Goal: Task Accomplishment & Management: Manage account settings

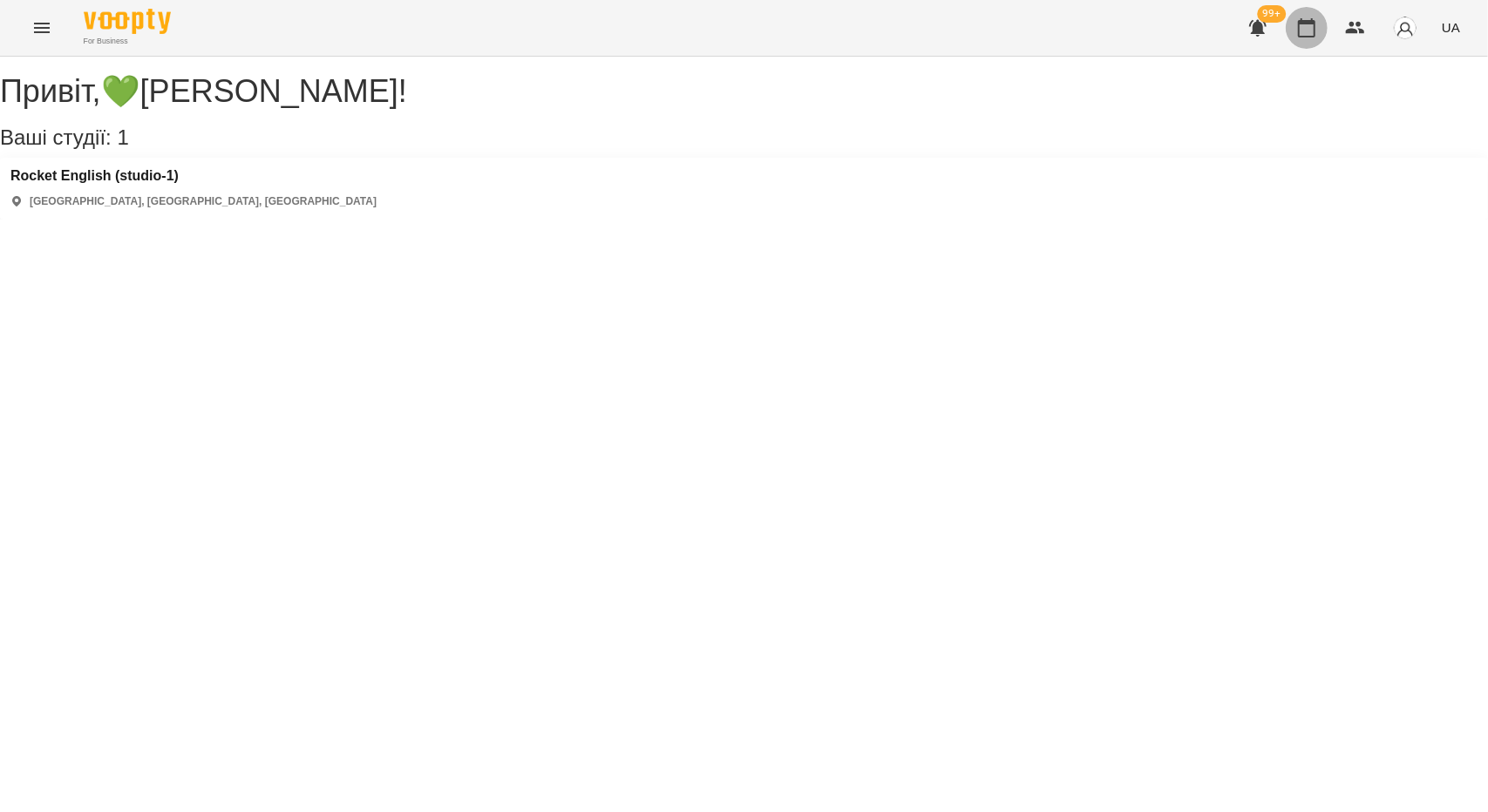
click at [1297, 20] on icon "button" at bounding box center [1306, 28] width 21 height 21
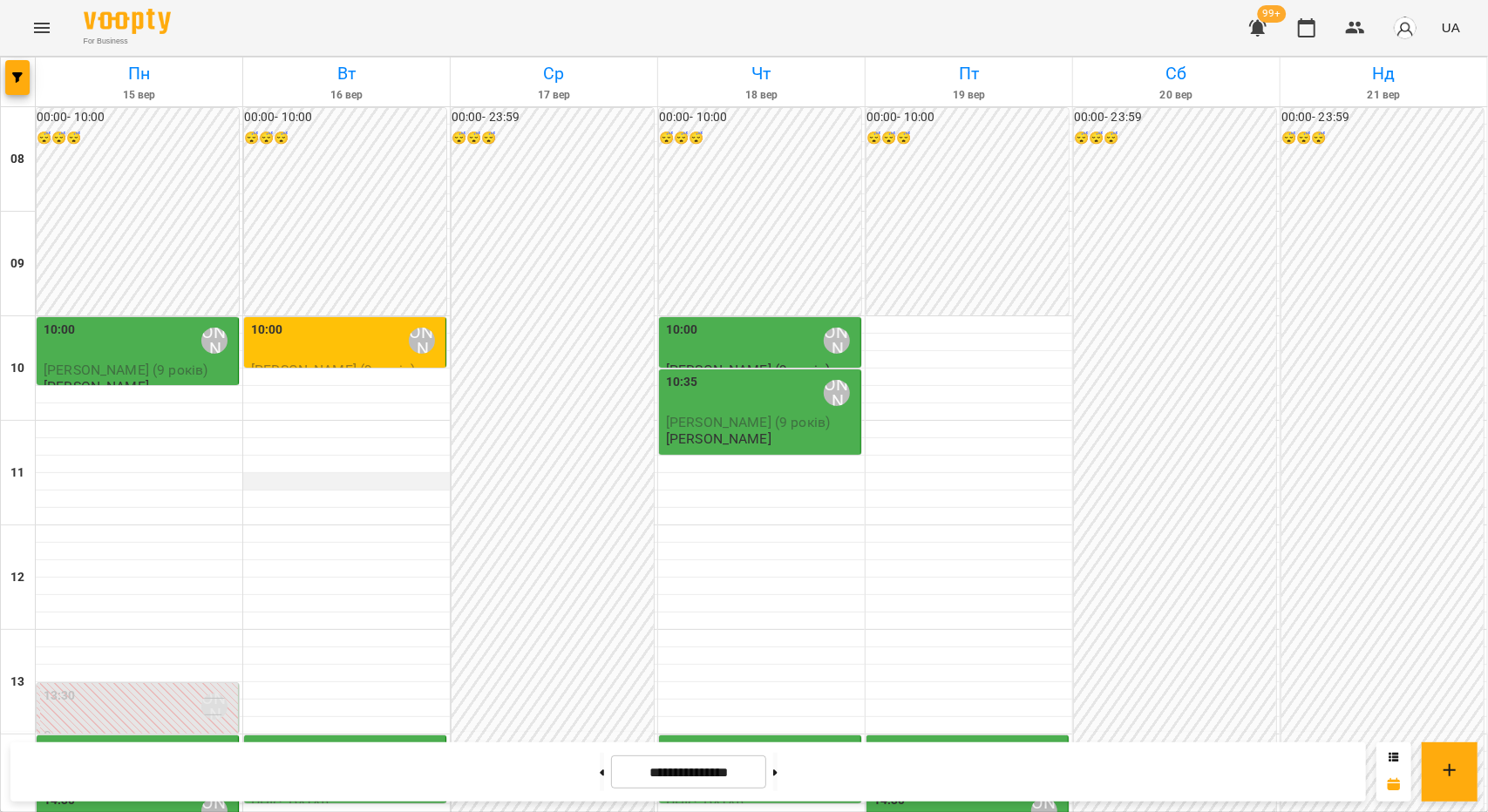
scroll to position [87, 0]
click at [165, 362] on span "[PERSON_NAME] (9 років)" at bounding box center [125, 370] width 164 height 17
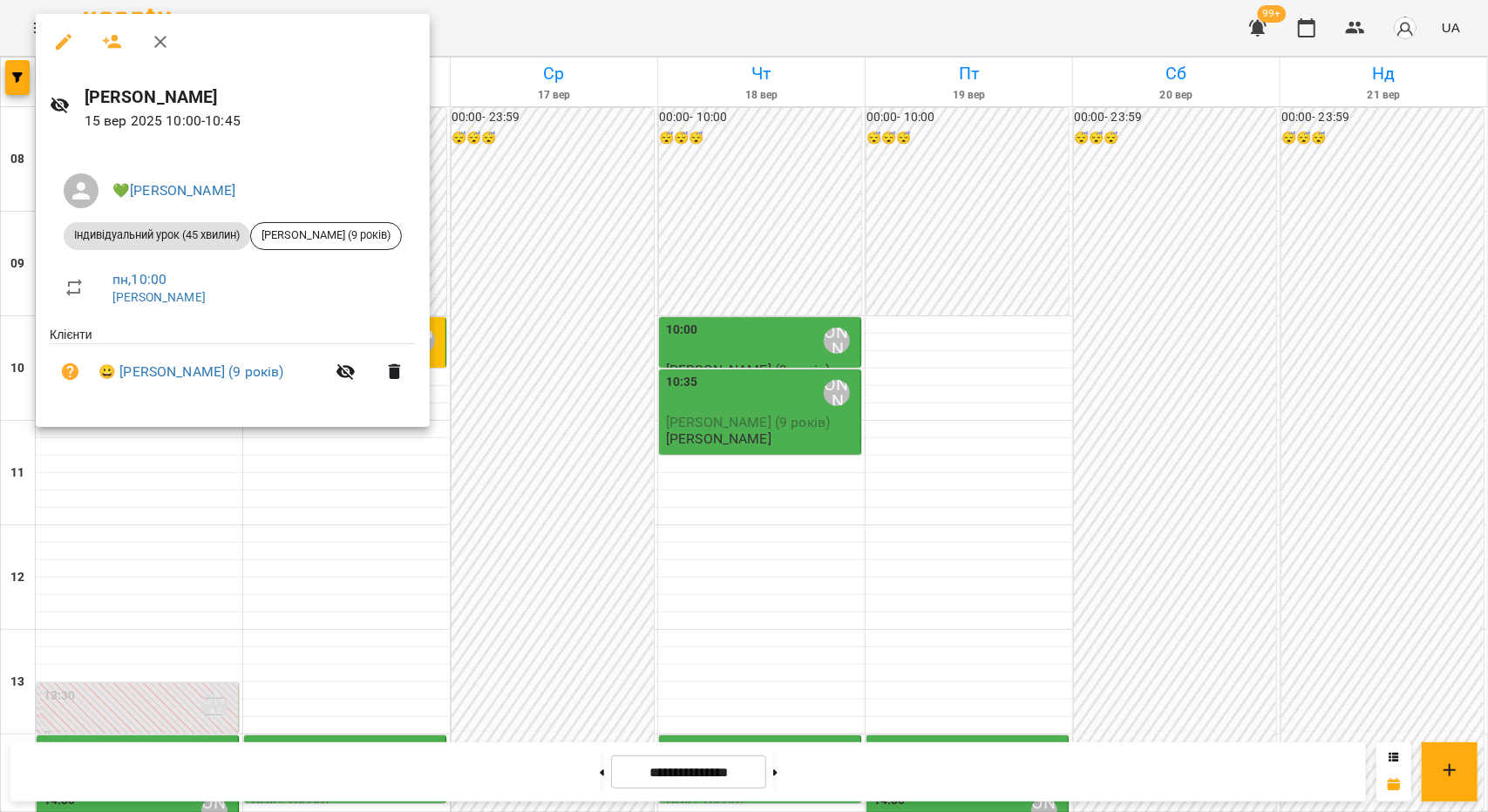
click at [135, 620] on div at bounding box center [744, 406] width 1488 height 812
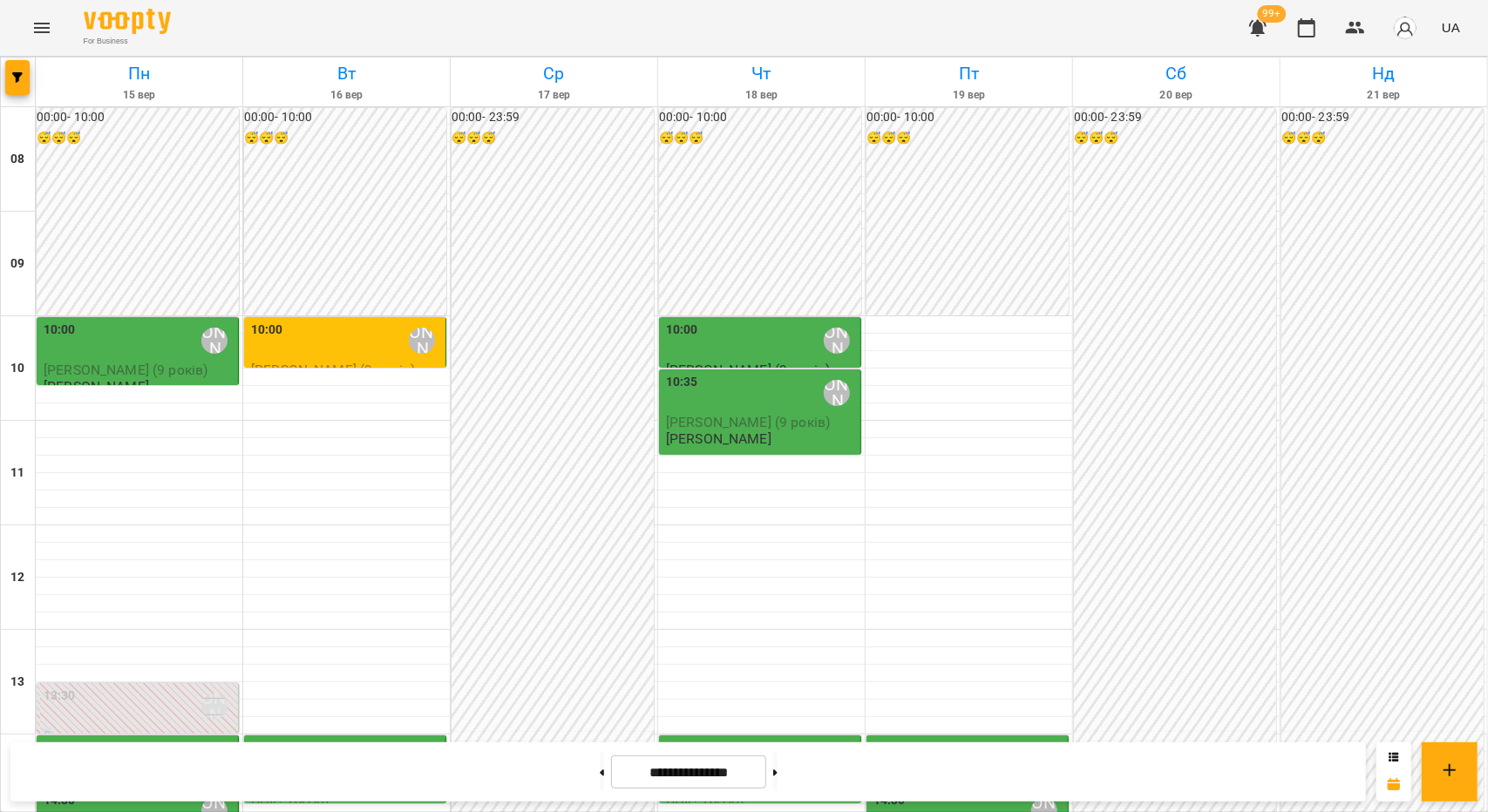
click at [134, 686] on div "13:30 💚[PERSON_NAME]" at bounding box center [139, 706] width 191 height 40
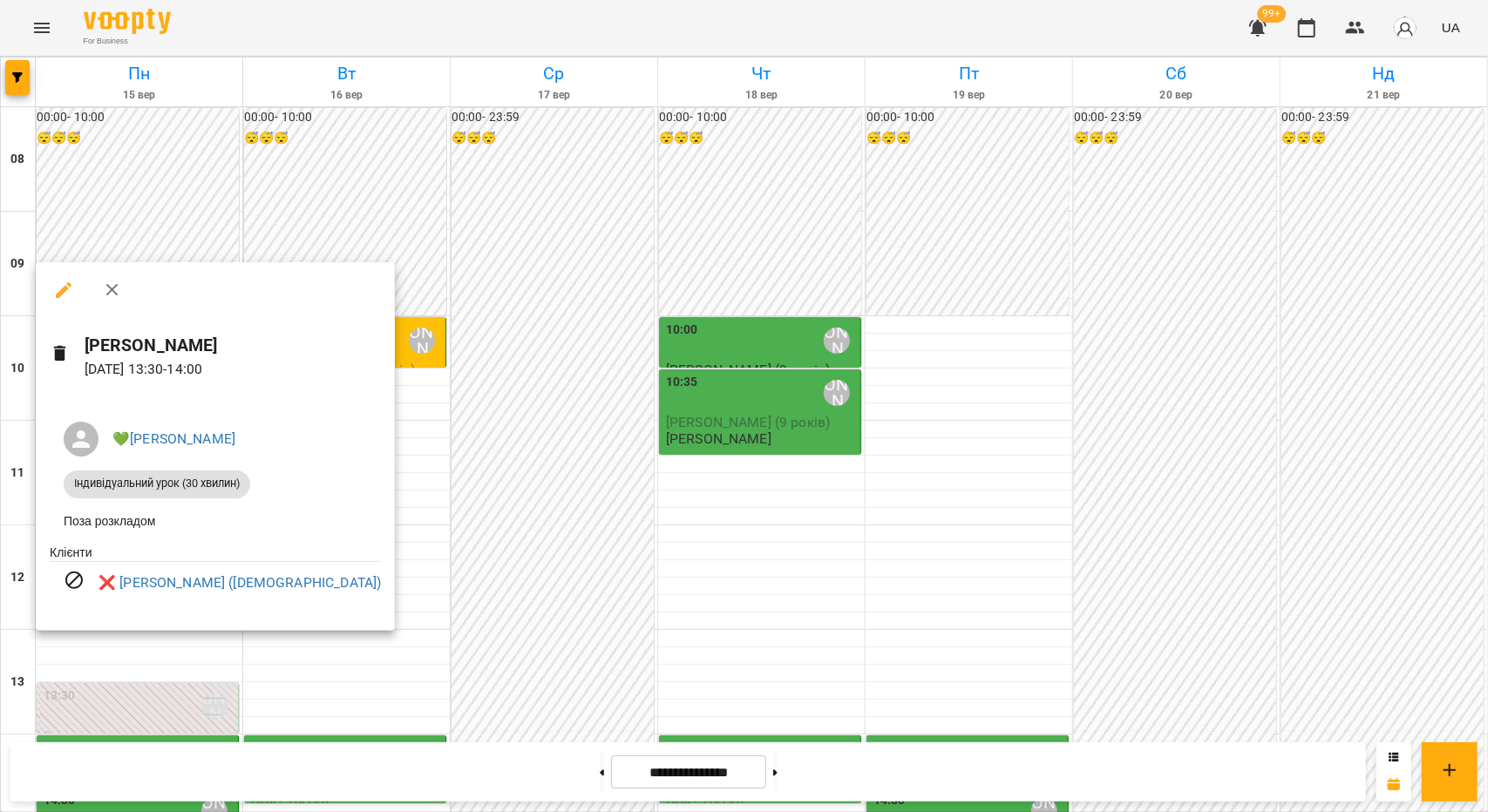
click at [167, 648] on div at bounding box center [744, 406] width 1488 height 812
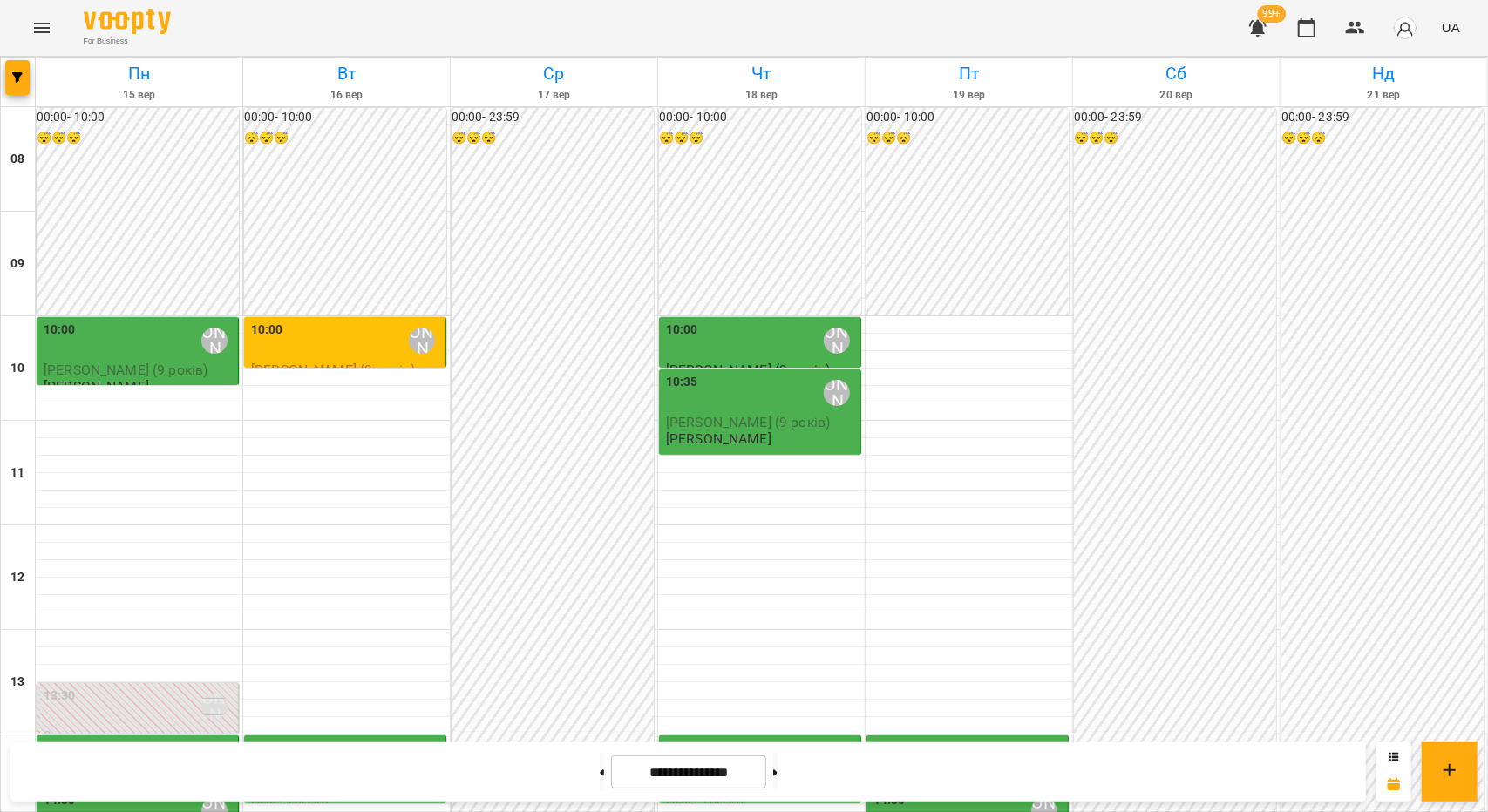
scroll to position [523, 0]
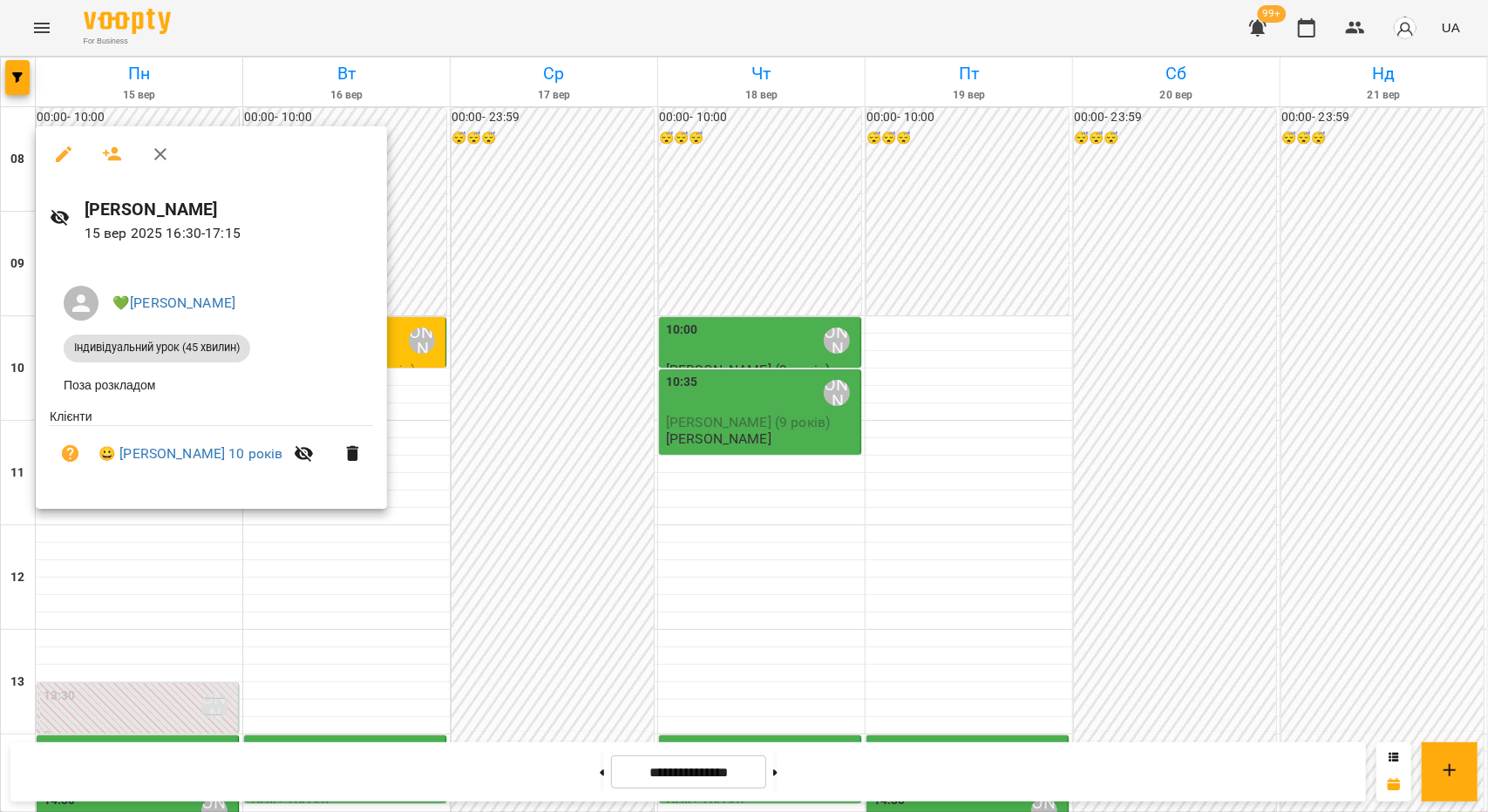
click at [165, 637] on div at bounding box center [744, 406] width 1488 height 812
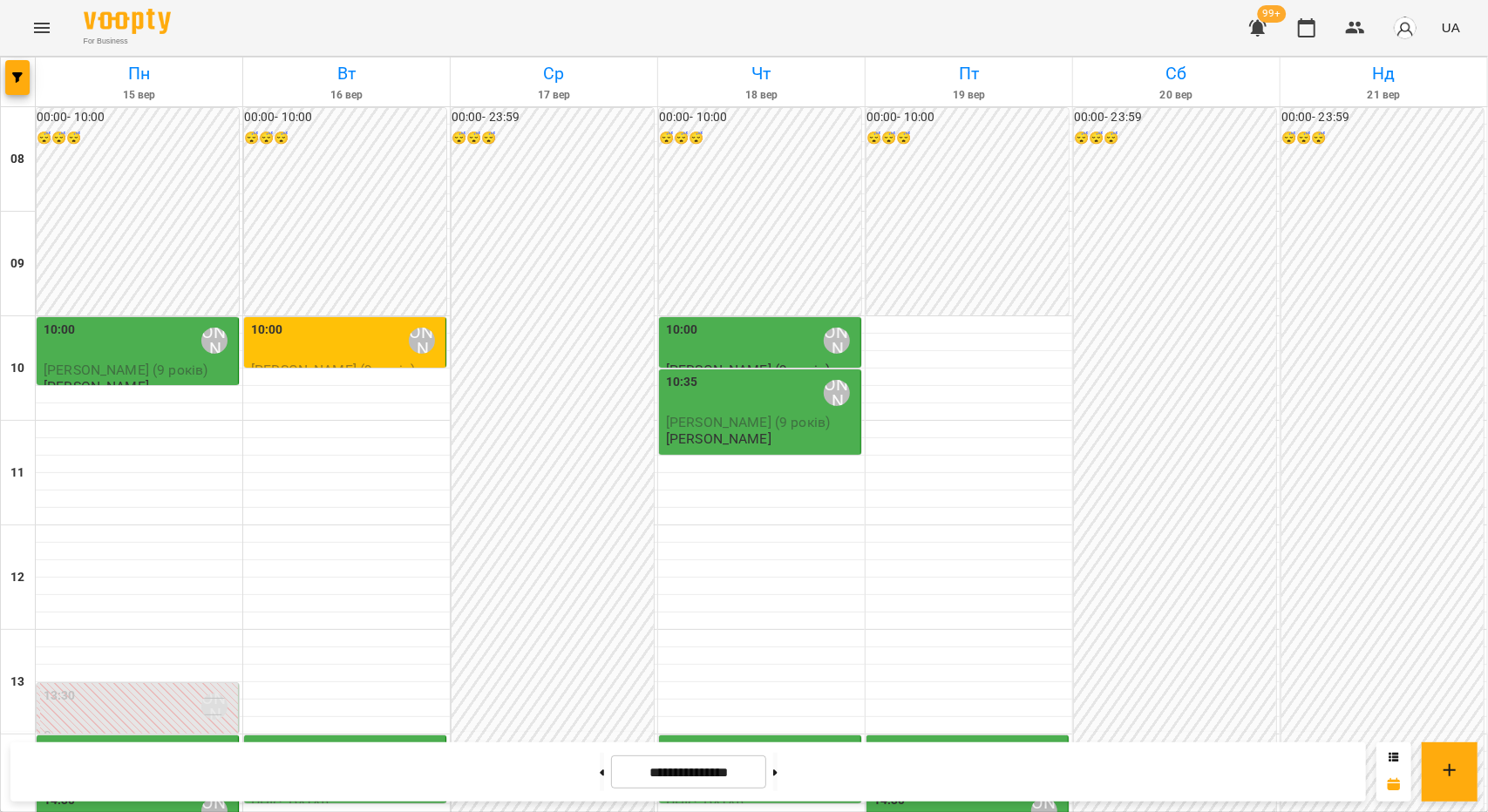
scroll to position [261, 0]
click at [146, 739] on div "14:00 💚[PERSON_NAME]" at bounding box center [139, 759] width 191 height 40
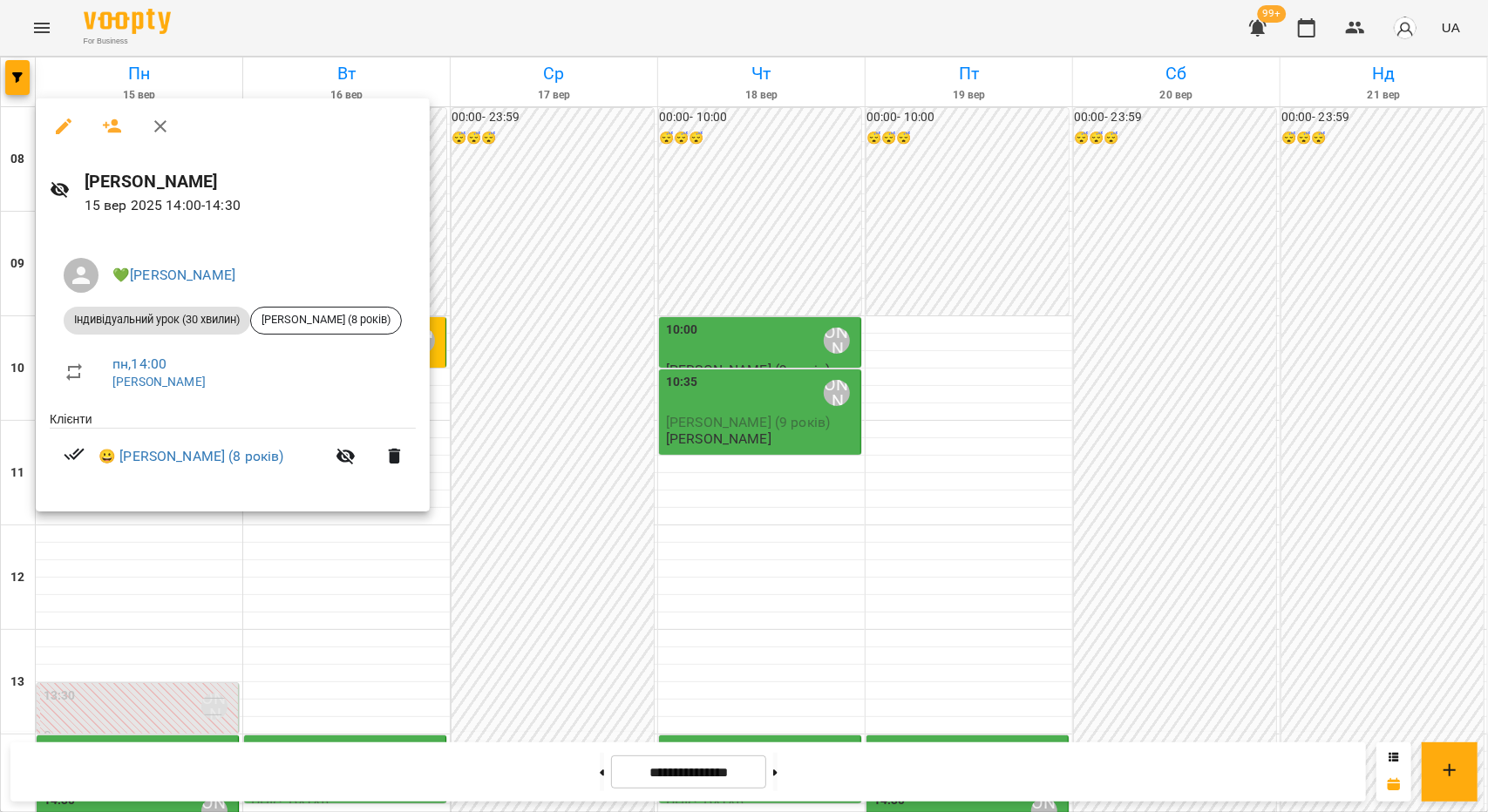
click at [196, 568] on div at bounding box center [744, 406] width 1488 height 812
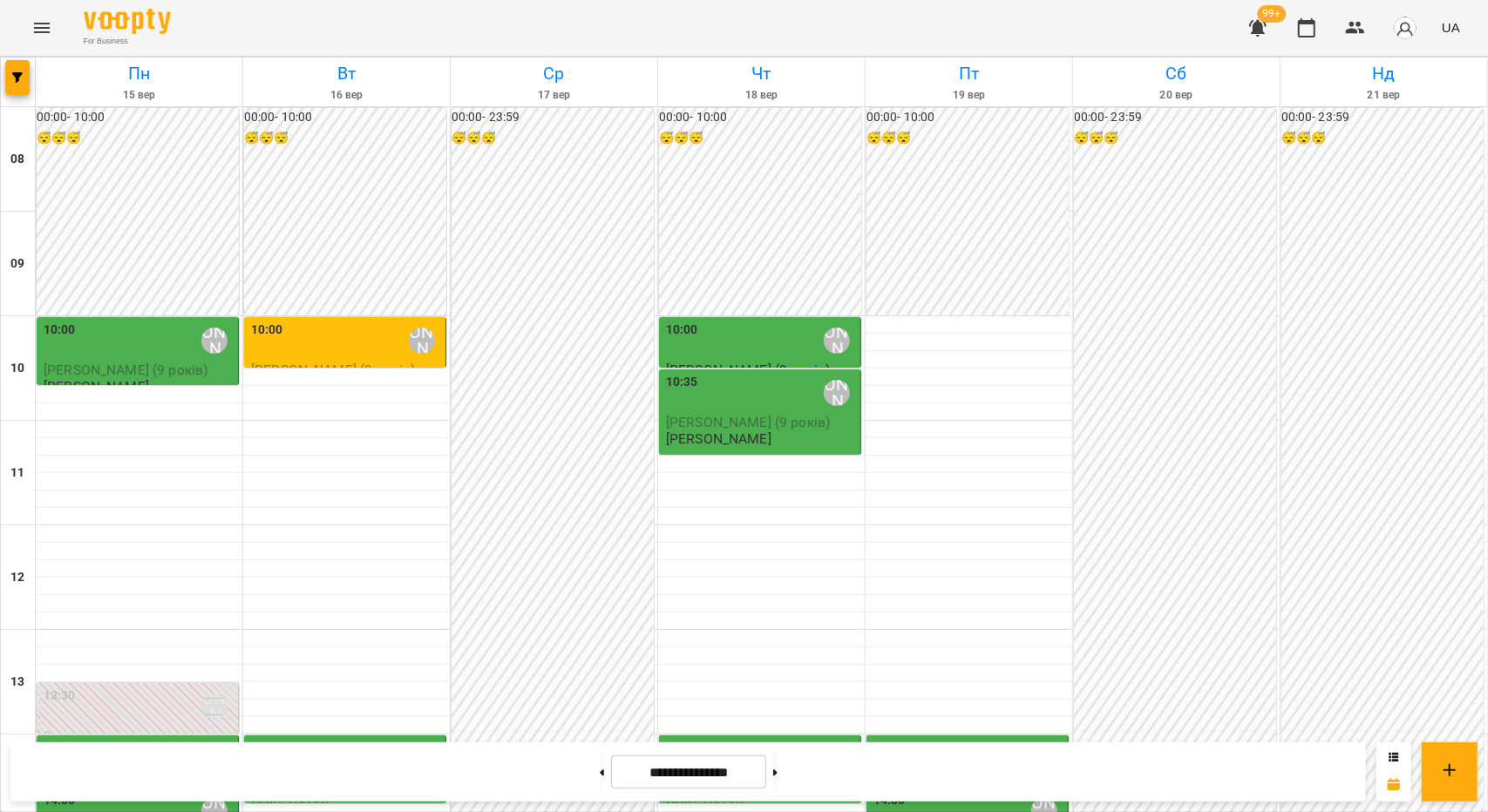
click at [111, 791] on div "14:30 💚[PERSON_NAME]" at bounding box center [139, 811] width 191 height 40
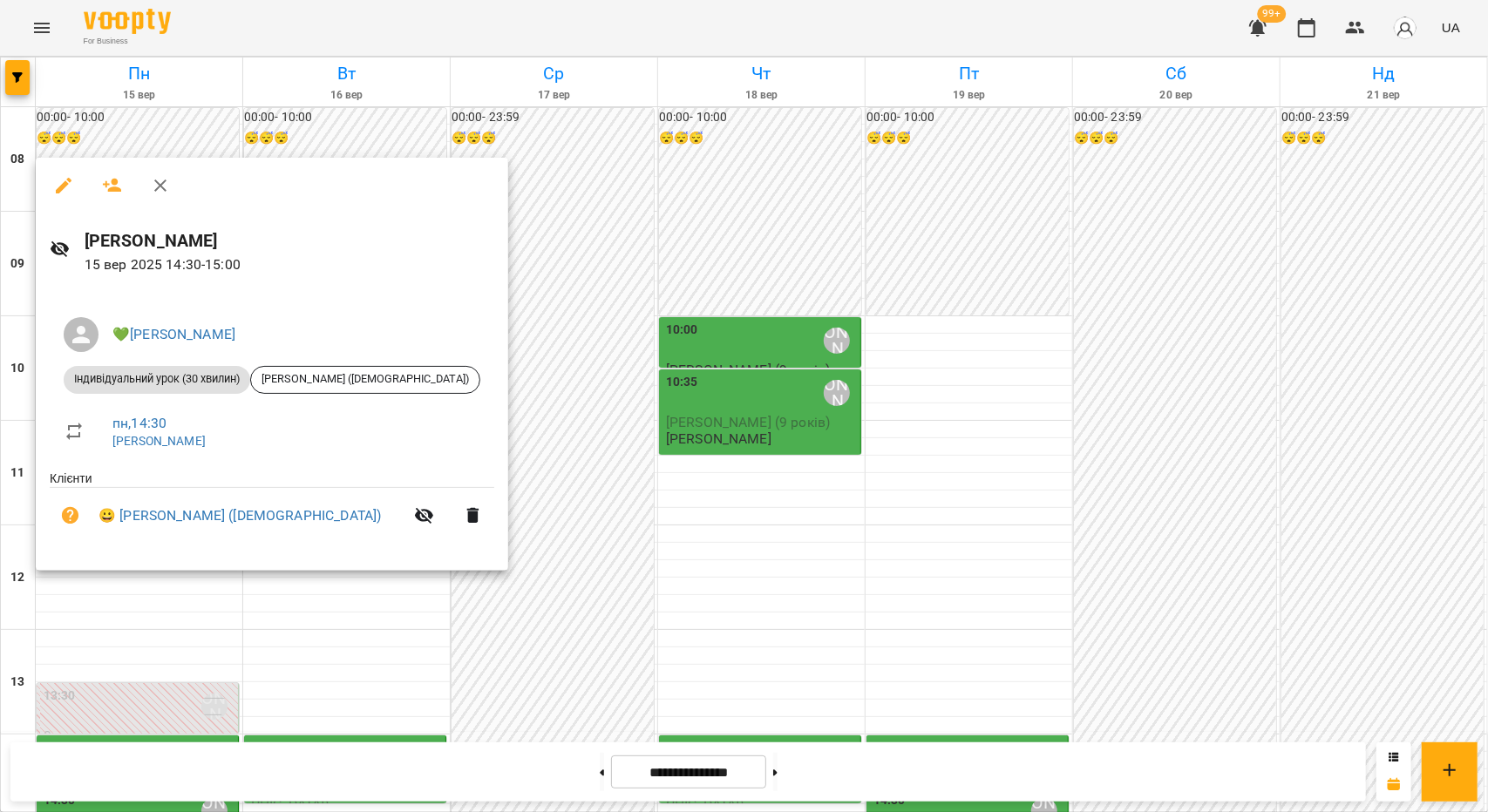
click at [123, 594] on div at bounding box center [744, 406] width 1488 height 812
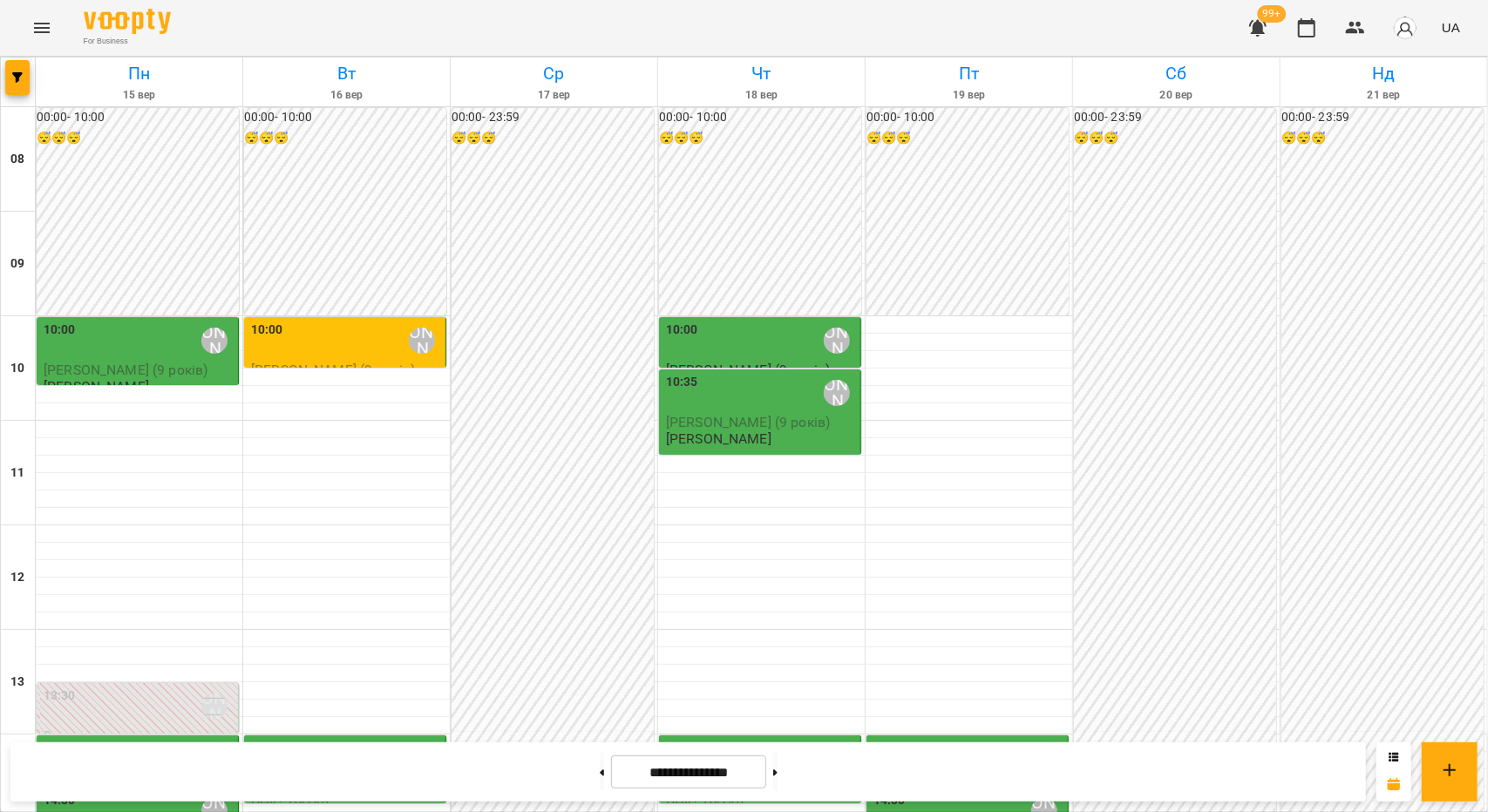
click at [130, 791] on div "14:30 💚[PERSON_NAME]" at bounding box center [139, 811] width 191 height 40
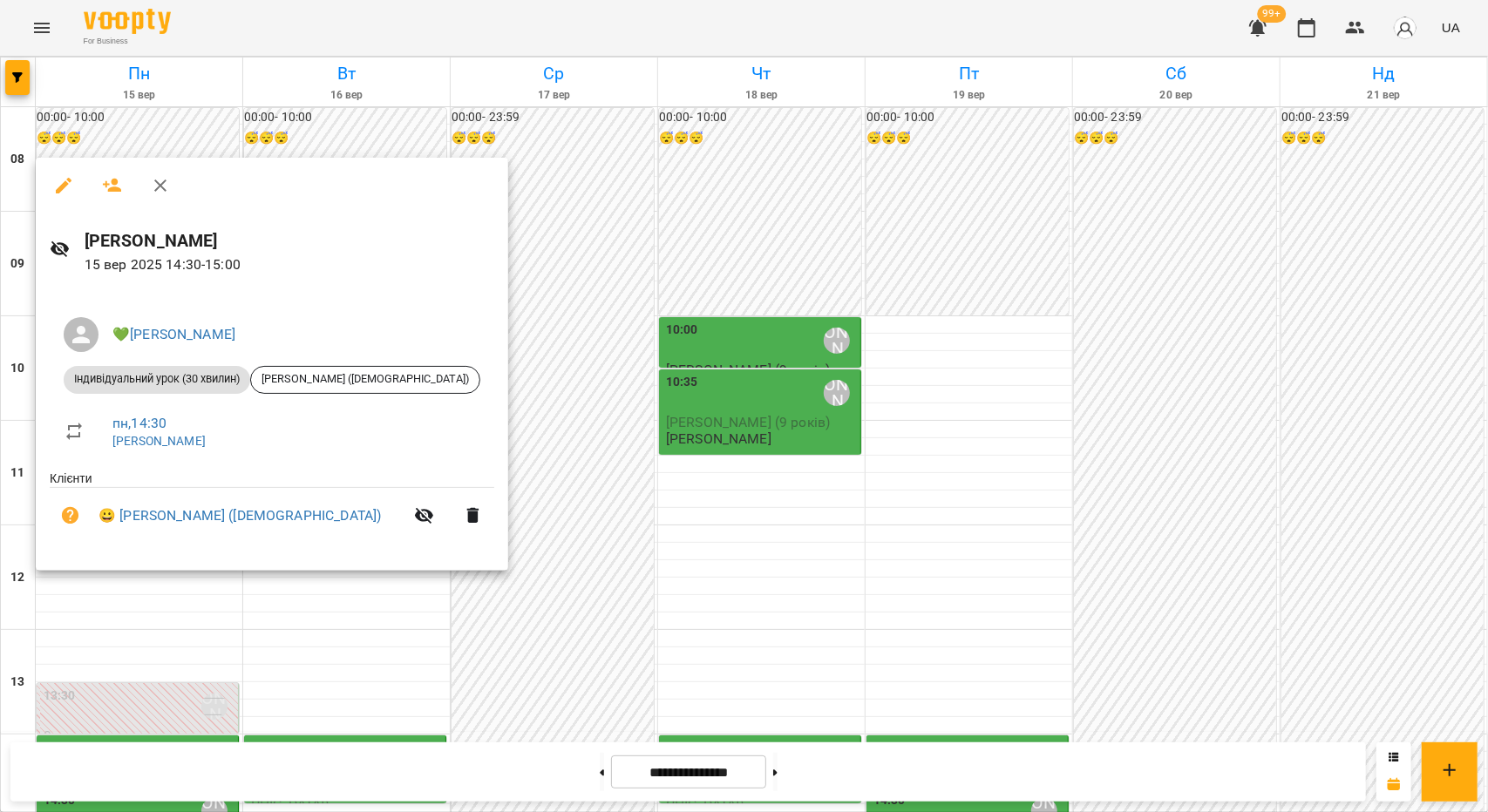
drag, startPoint x: 105, startPoint y: 639, endPoint x: 112, endPoint y: 615, distance: 25.0
click at [107, 628] on div at bounding box center [744, 406] width 1488 height 812
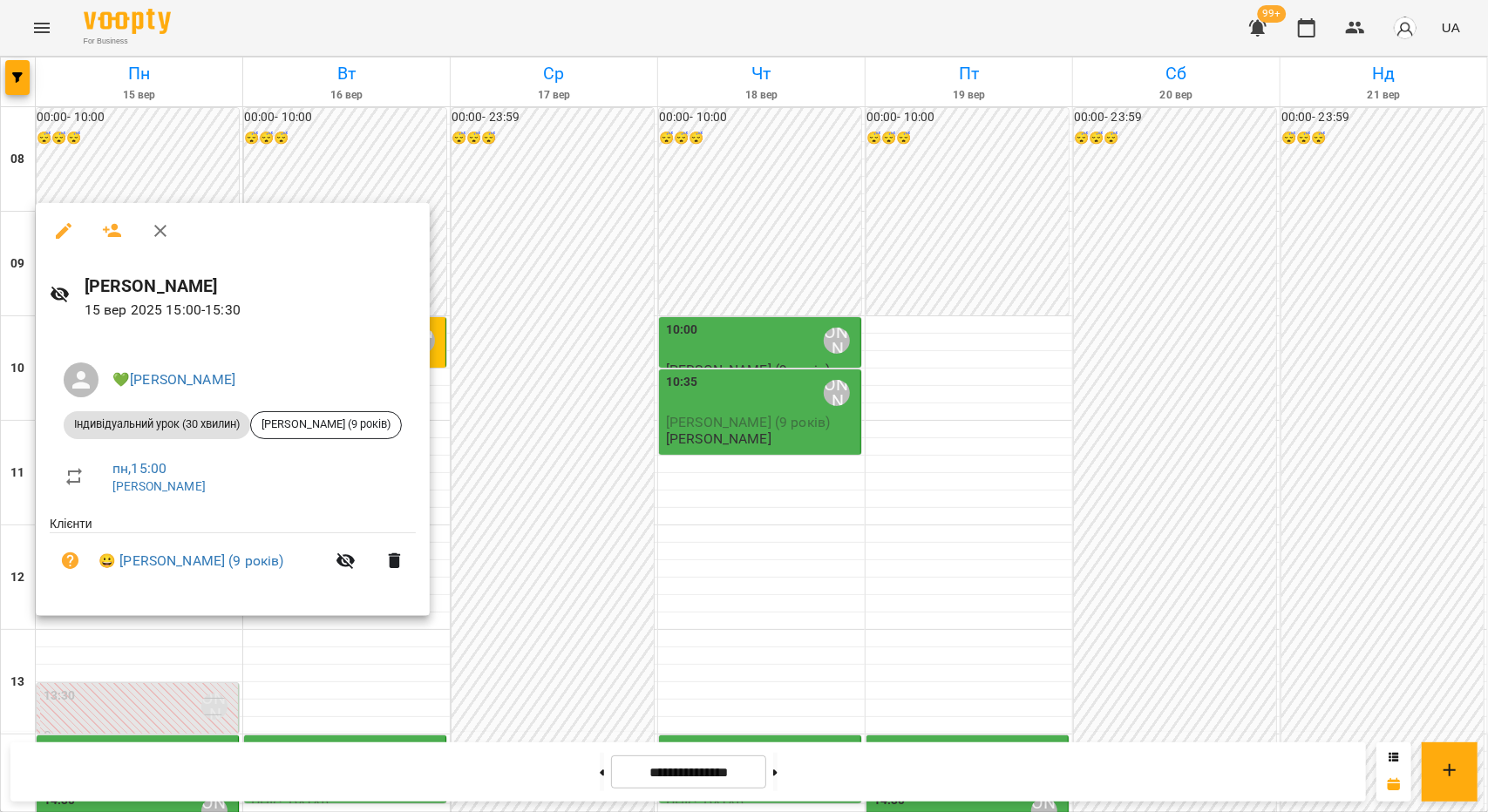
click at [138, 640] on div at bounding box center [744, 406] width 1488 height 812
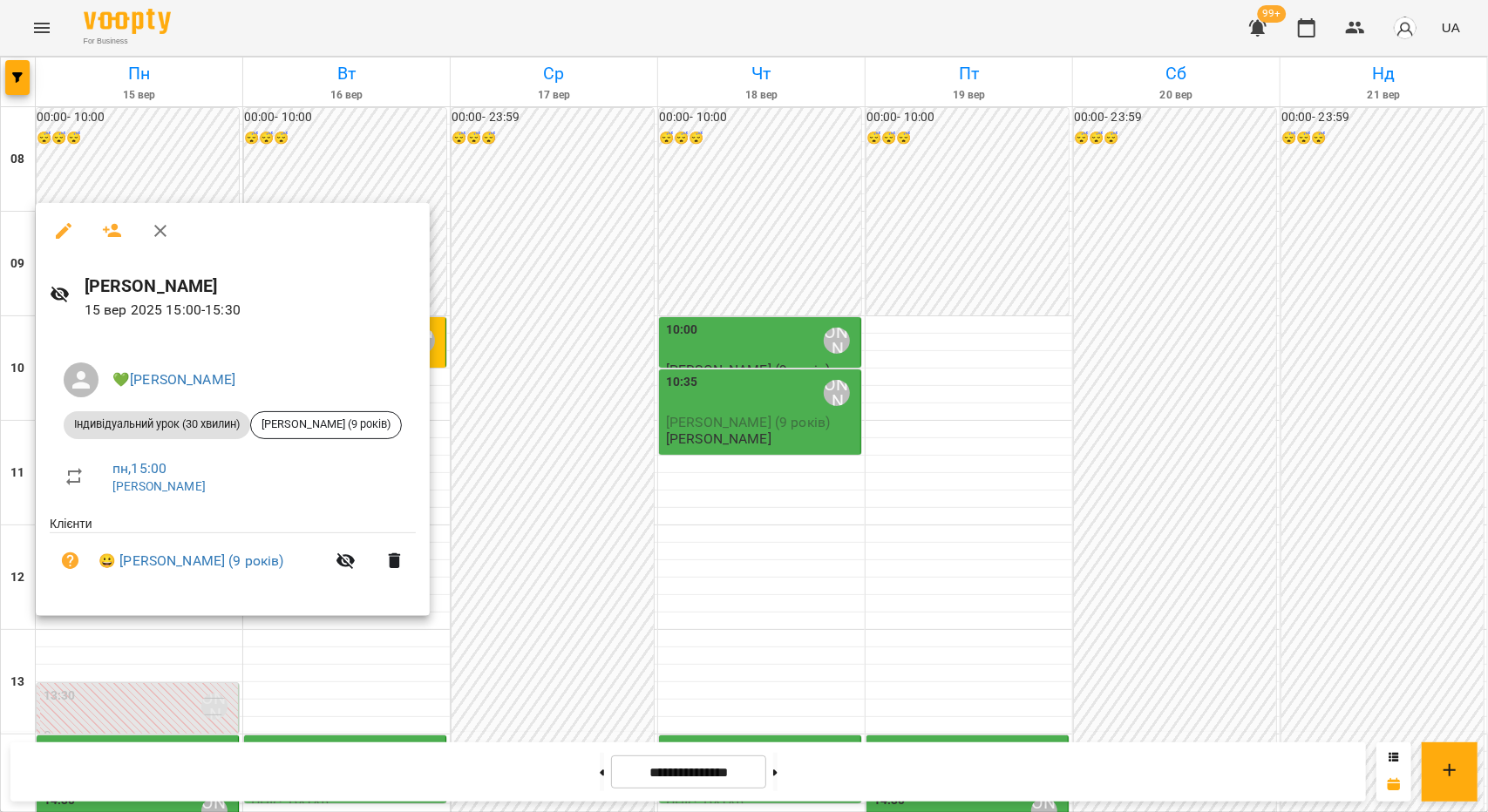
click at [132, 653] on div at bounding box center [744, 406] width 1488 height 812
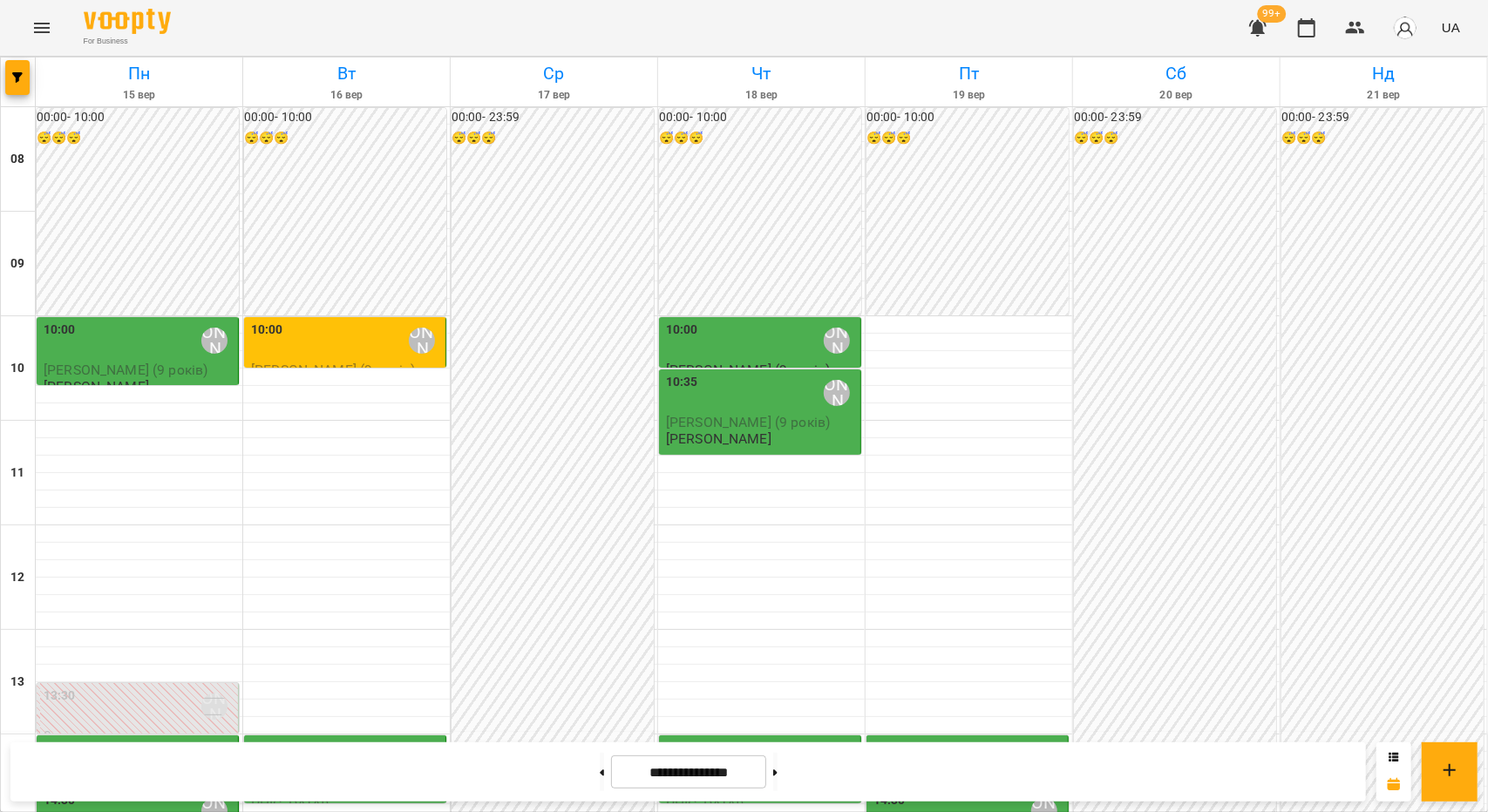
scroll to position [436, 0]
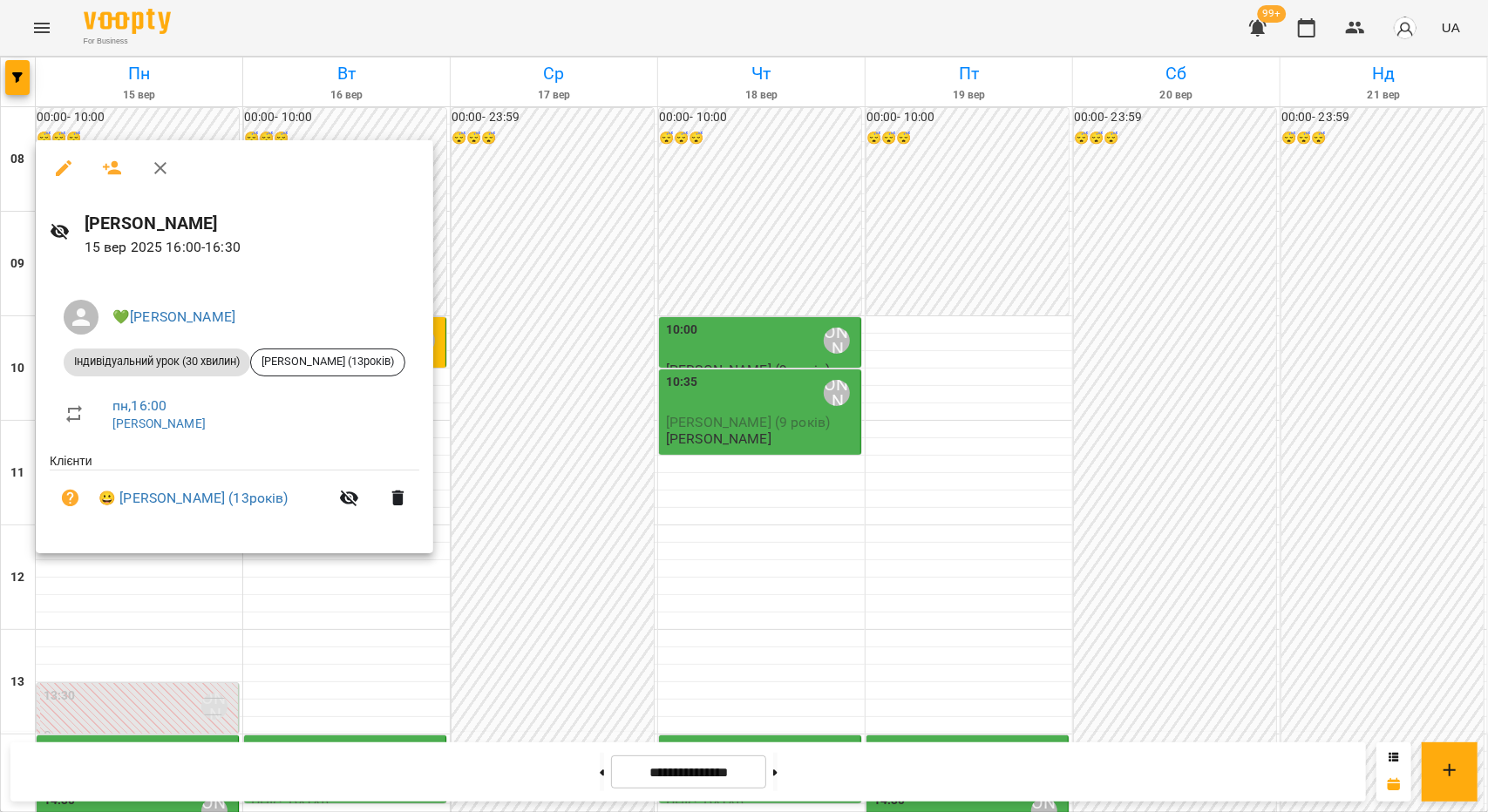
drag, startPoint x: 140, startPoint y: 626, endPoint x: 130, endPoint y: 610, distance: 18.9
click at [141, 624] on div at bounding box center [744, 406] width 1488 height 812
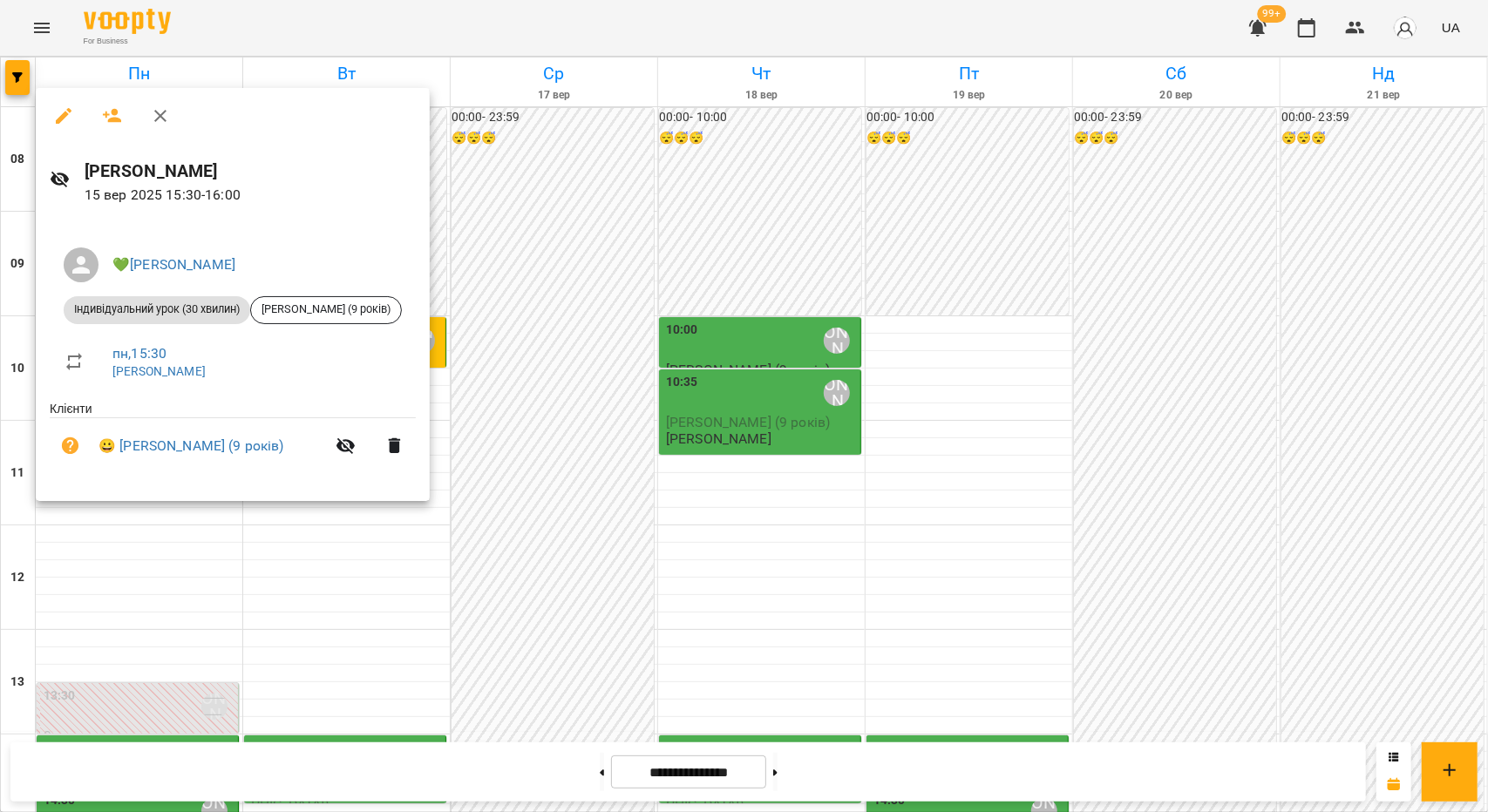
click at [128, 584] on div at bounding box center [744, 406] width 1488 height 812
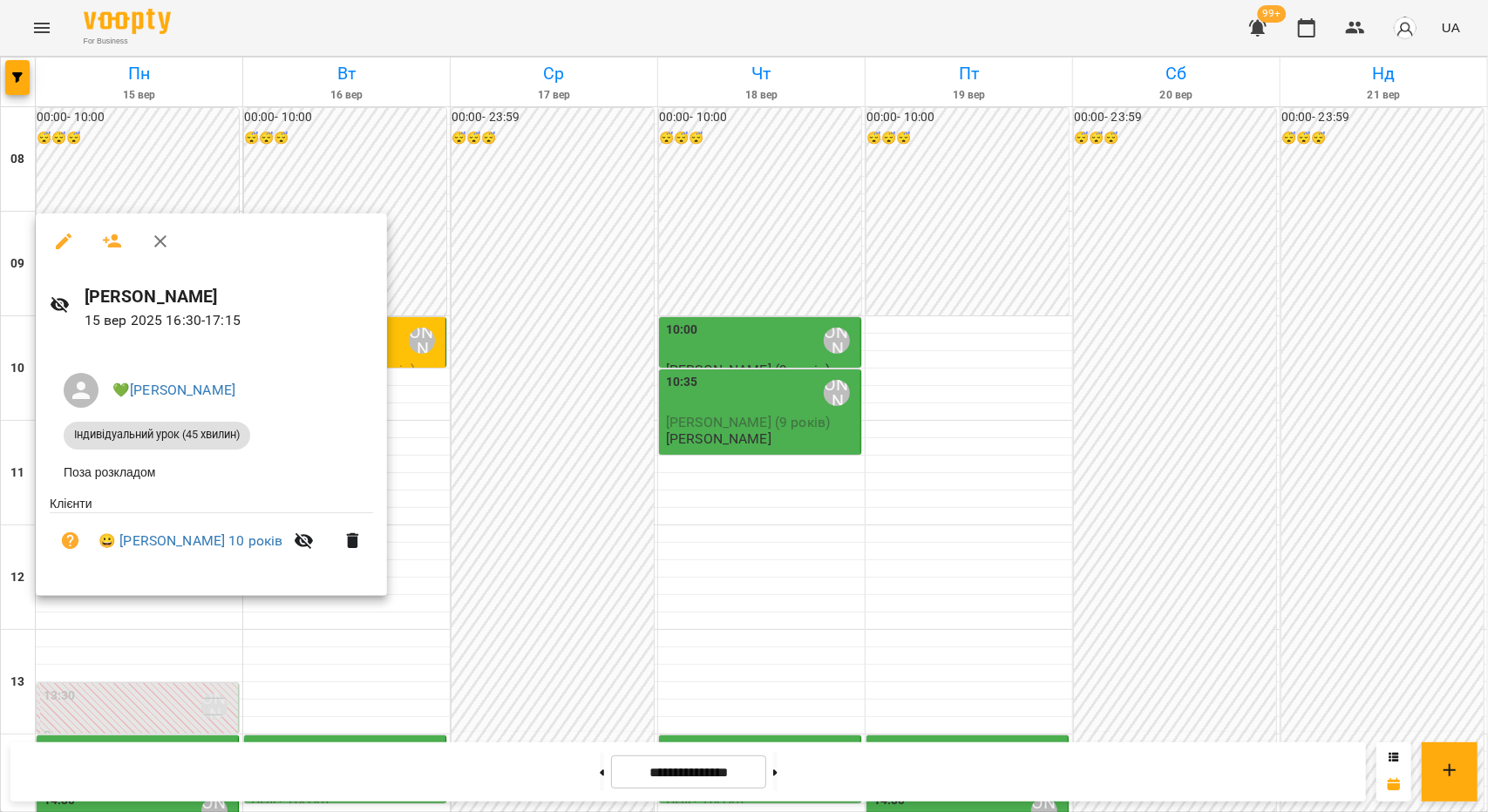
click at [142, 661] on div at bounding box center [744, 406] width 1488 height 812
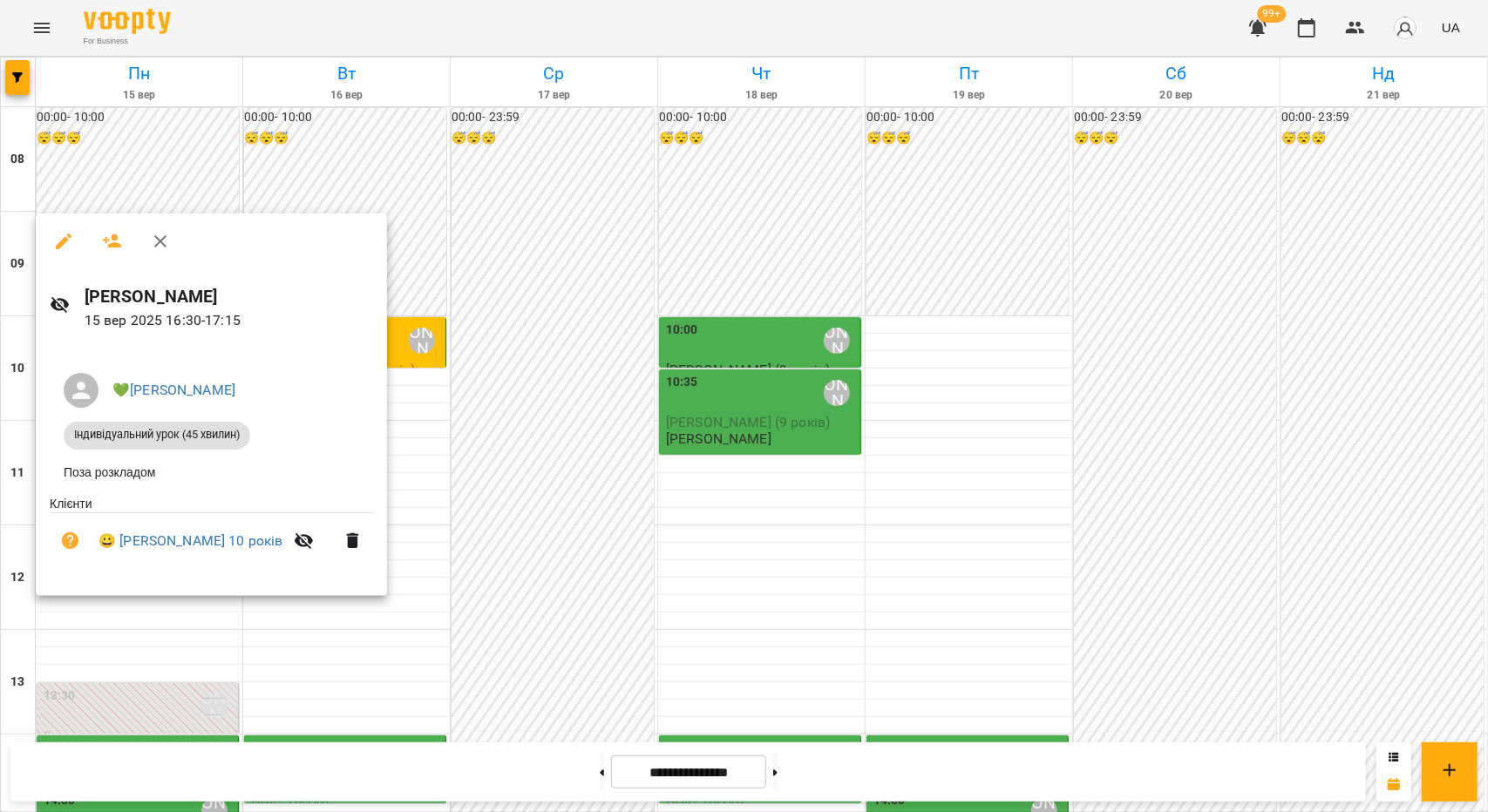
click at [148, 656] on div at bounding box center [744, 406] width 1488 height 812
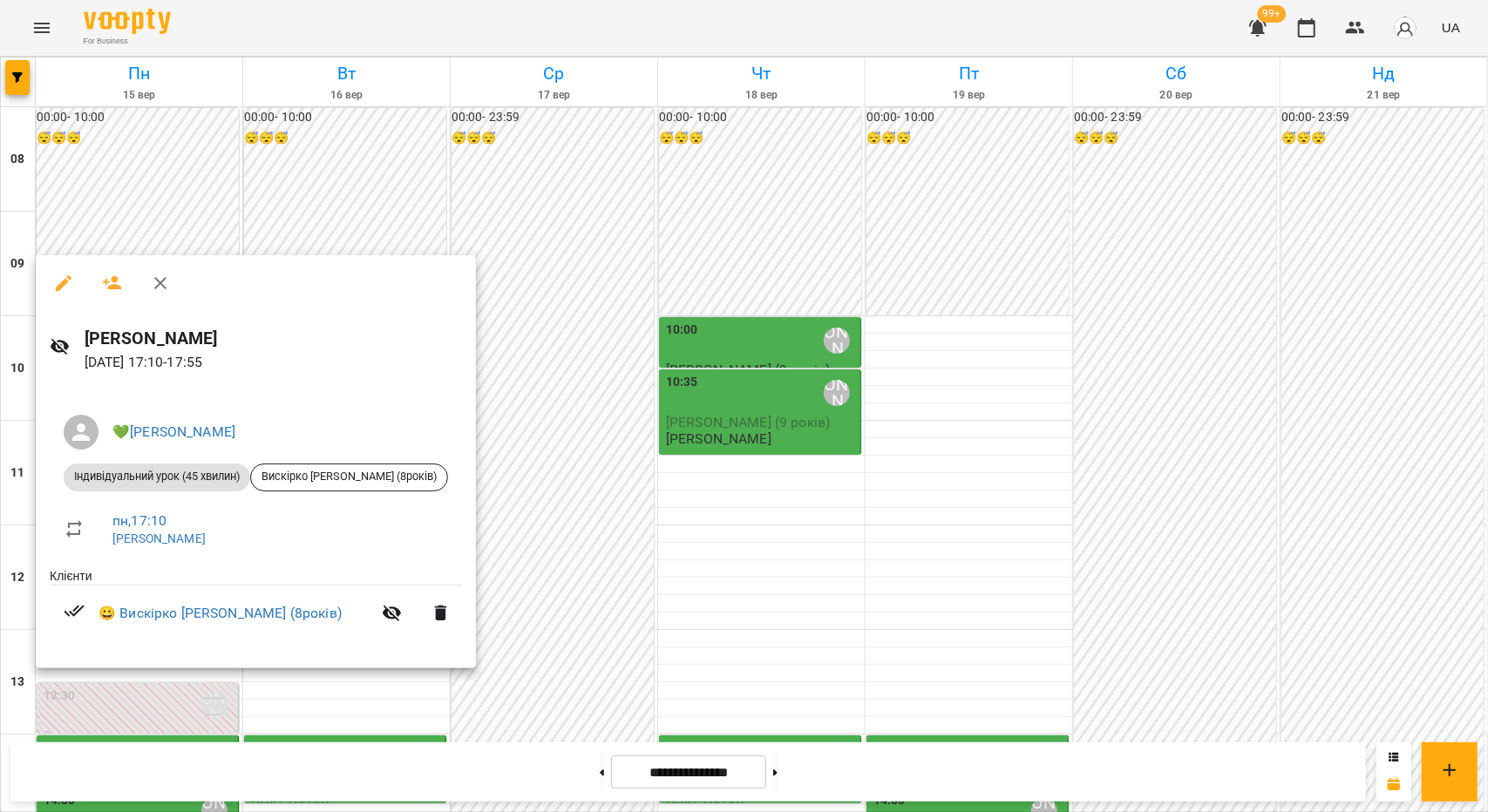
click at [656, 460] on div at bounding box center [744, 406] width 1488 height 812
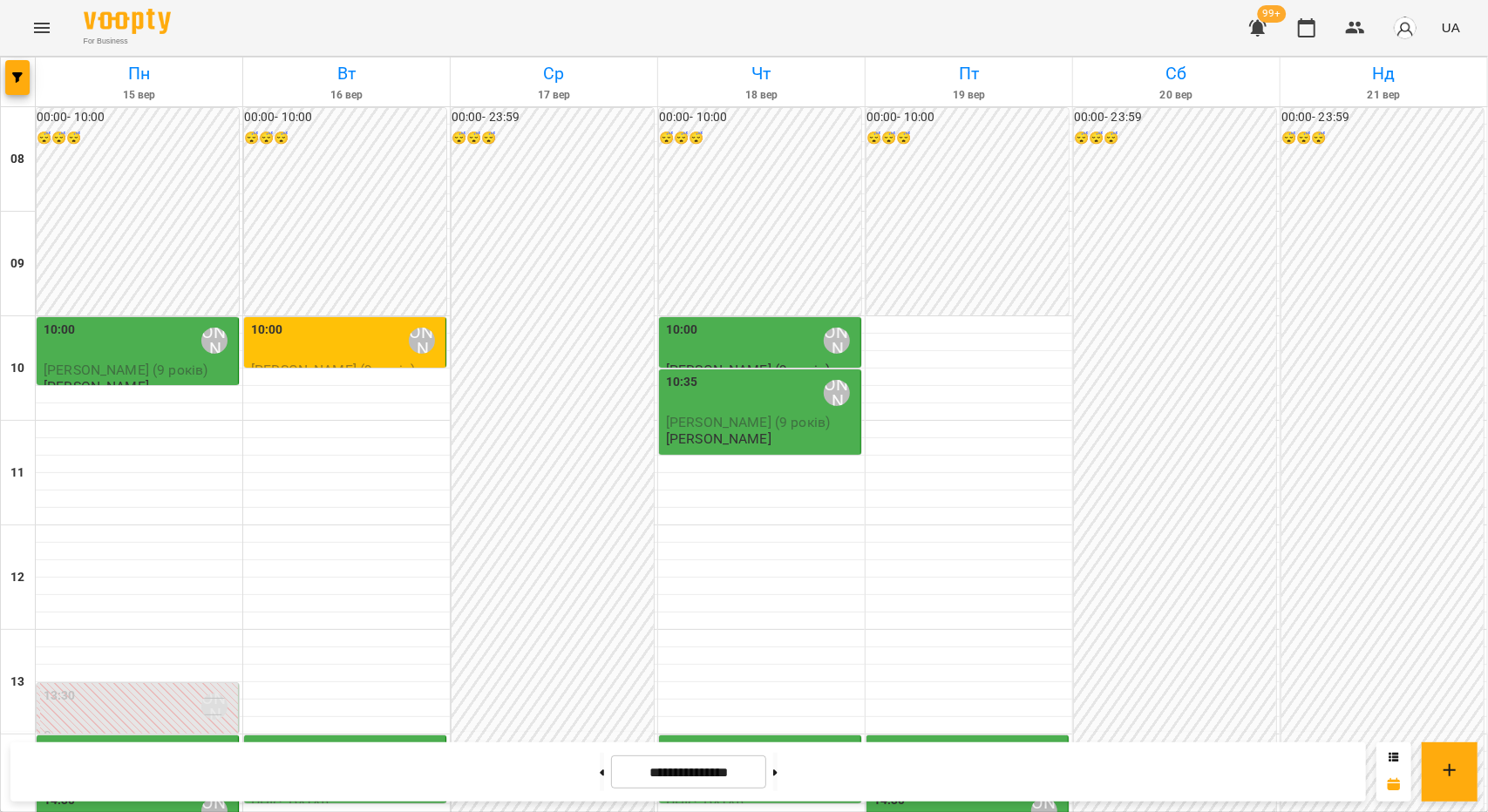
scroll to position [784, 0]
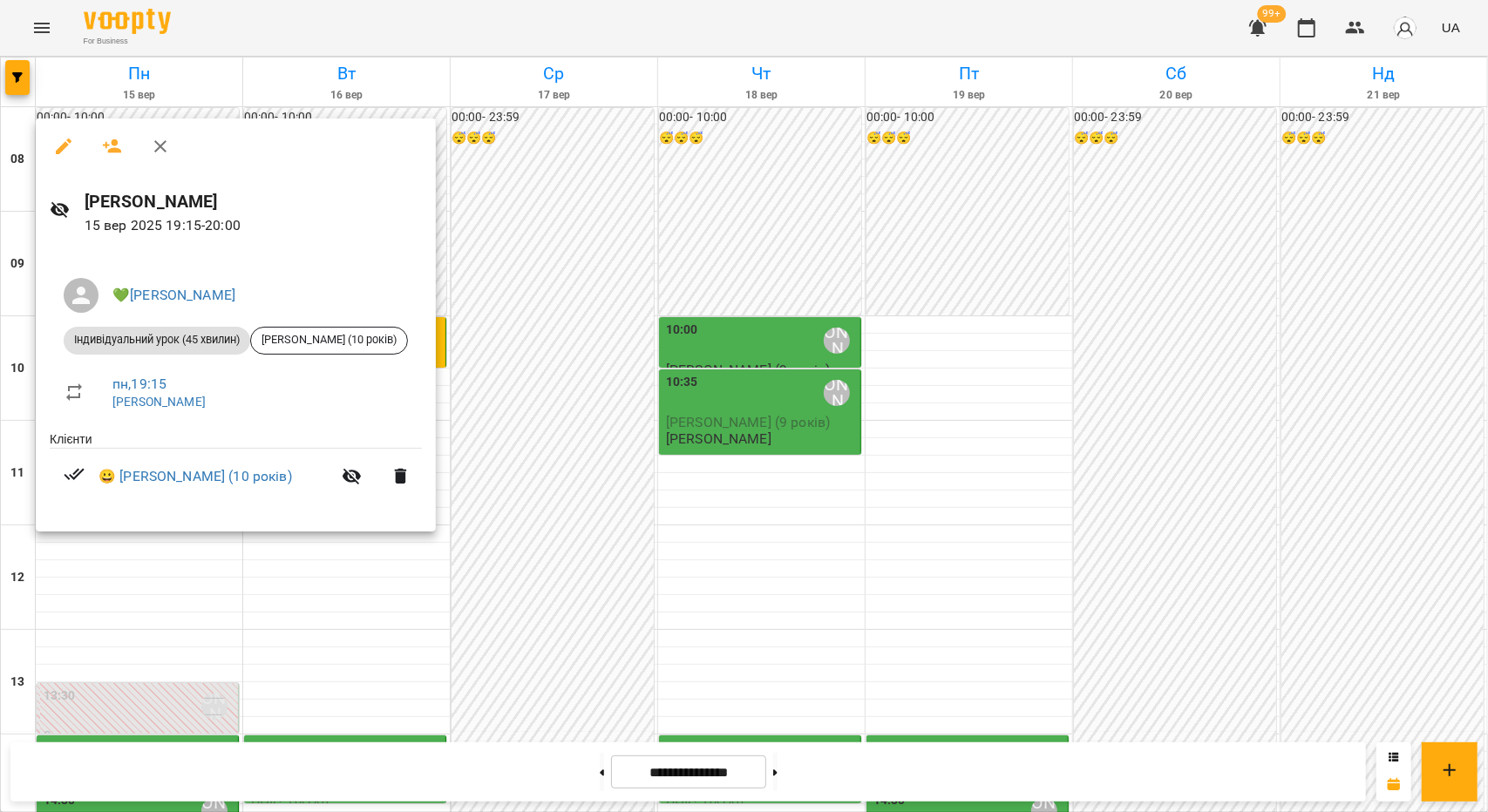
click at [150, 587] on div at bounding box center [744, 406] width 1488 height 812
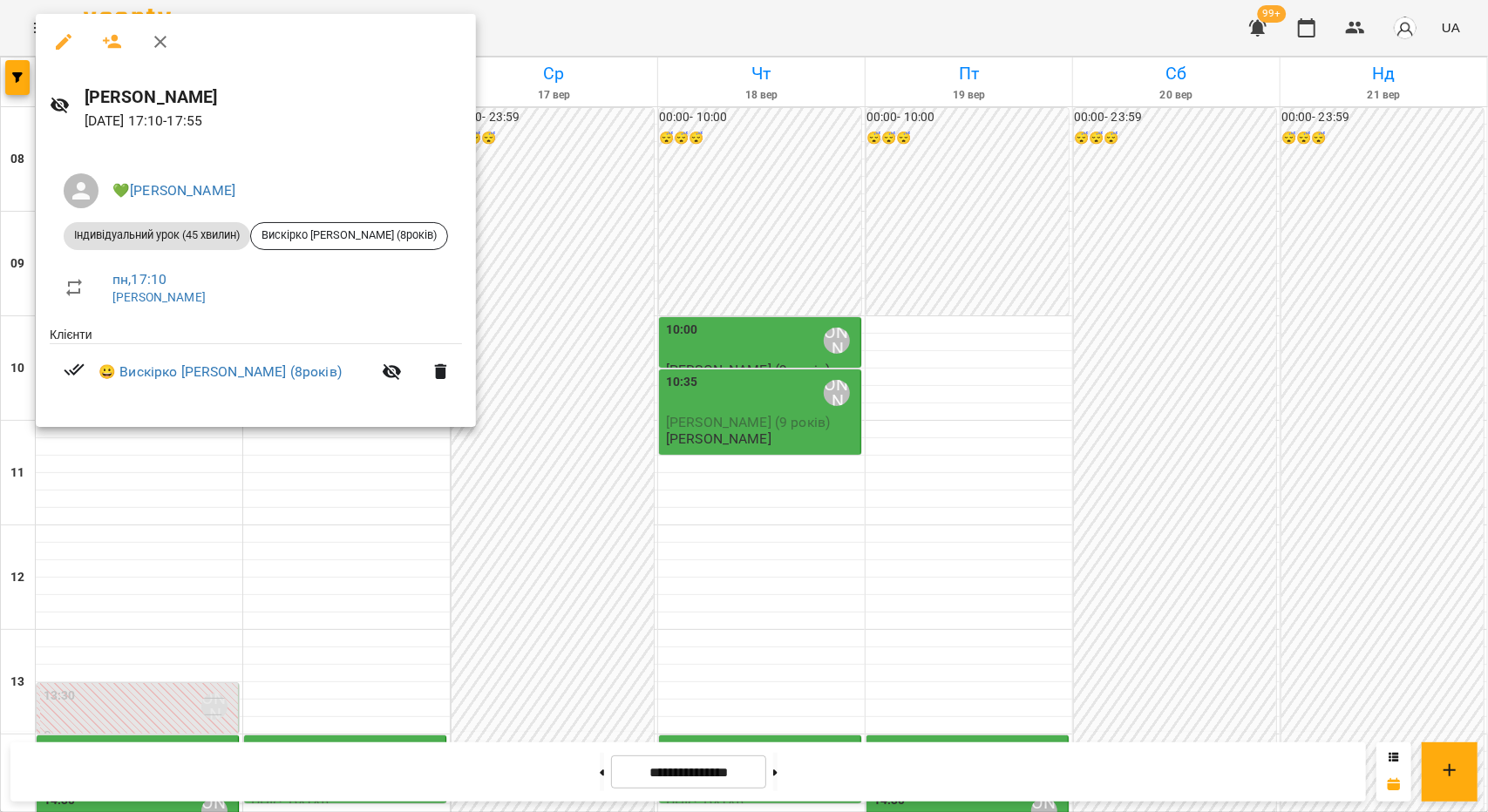
click at [153, 542] on div at bounding box center [744, 406] width 1488 height 812
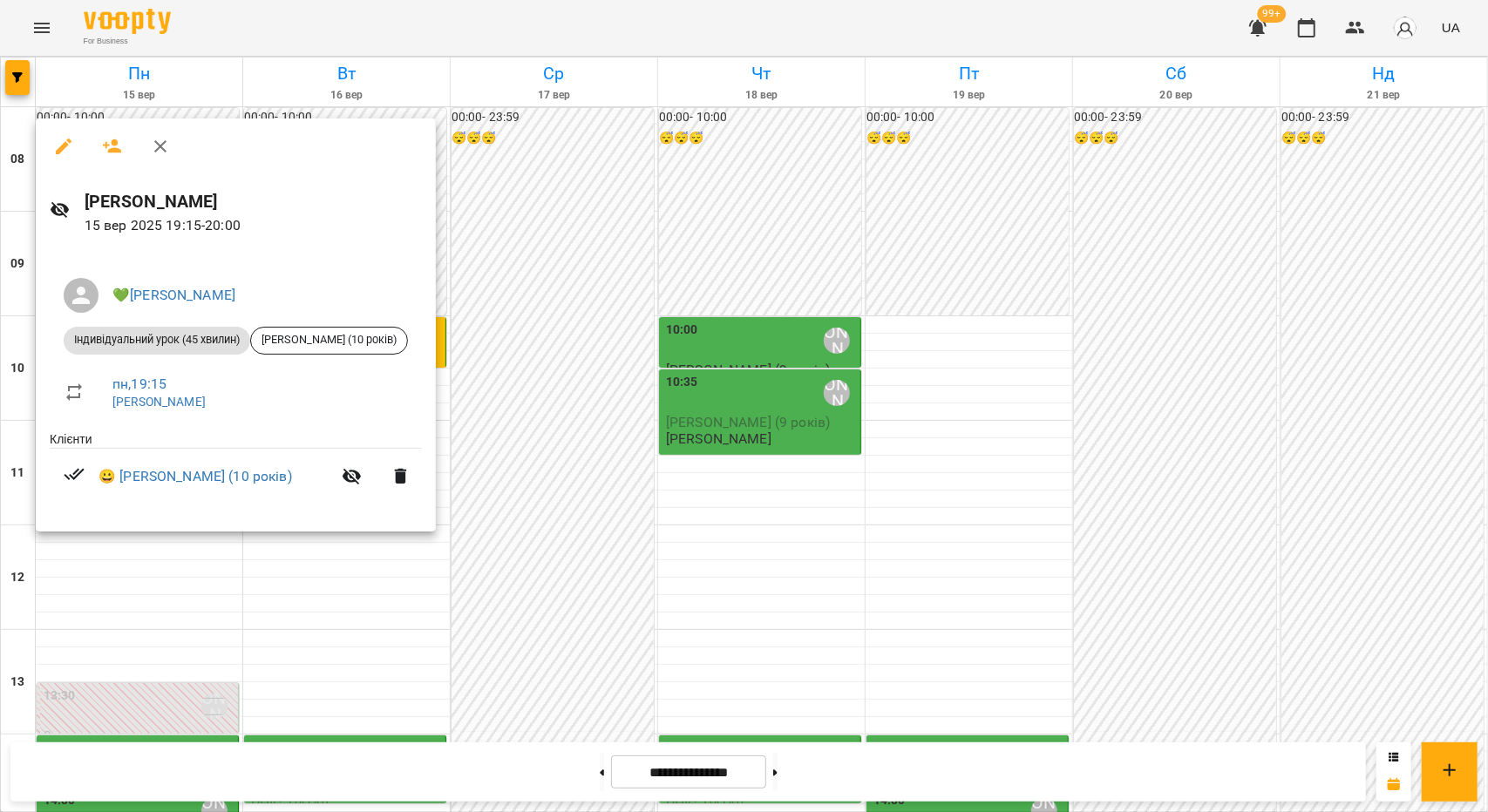
click at [446, 327] on div at bounding box center [744, 406] width 1488 height 812
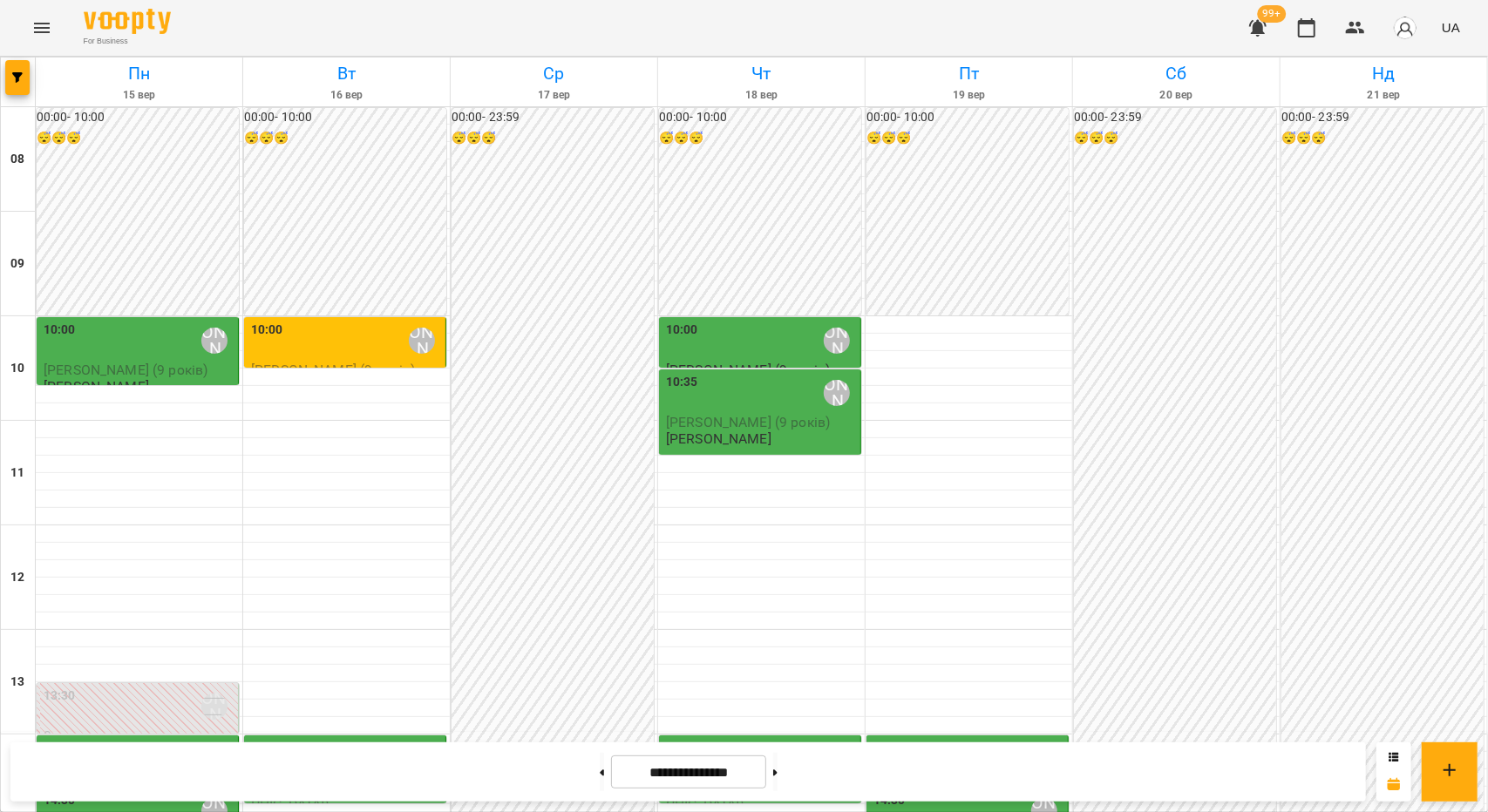
scroll to position [523, 0]
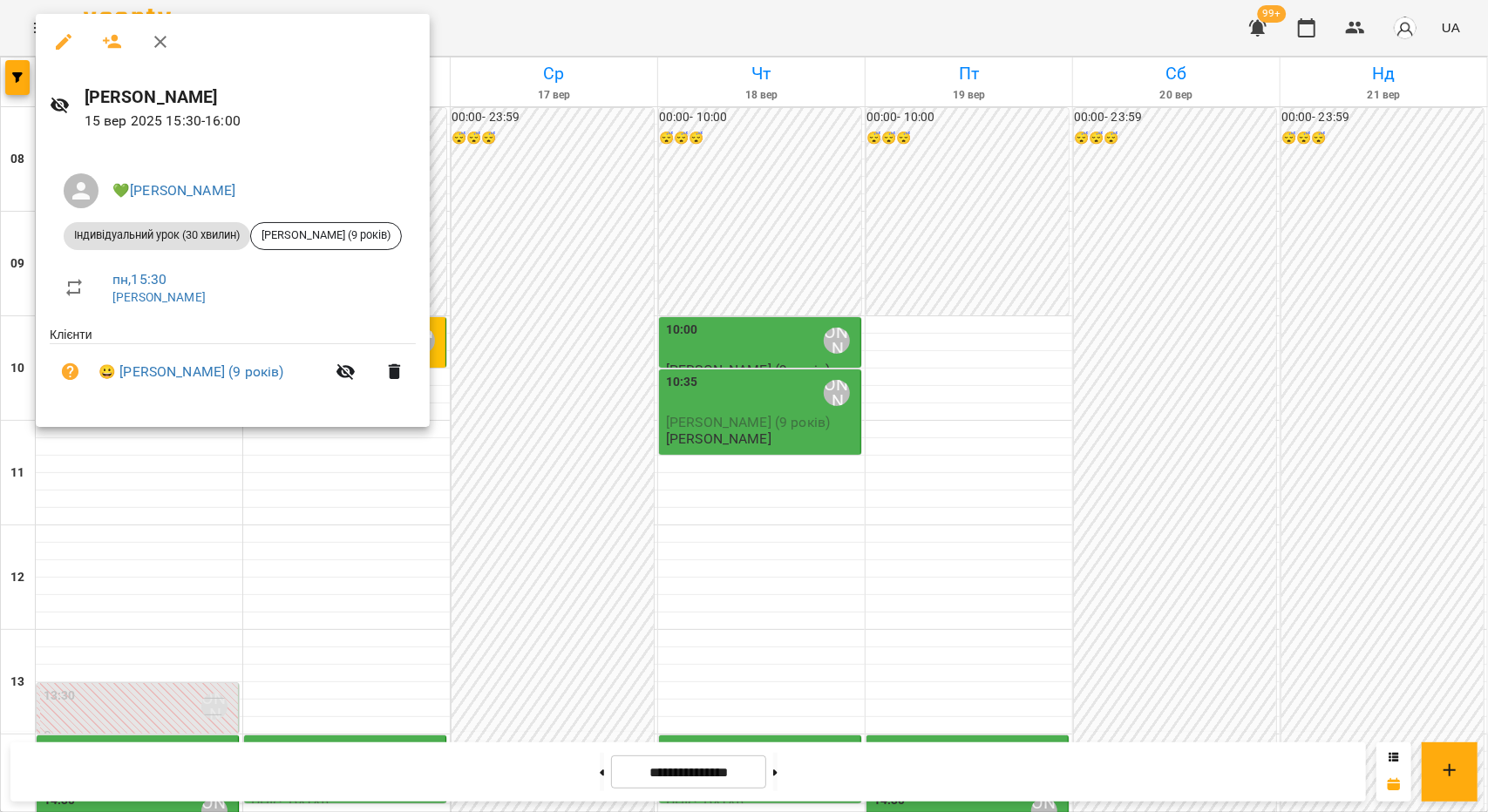
click at [340, 478] on div at bounding box center [744, 406] width 1488 height 812
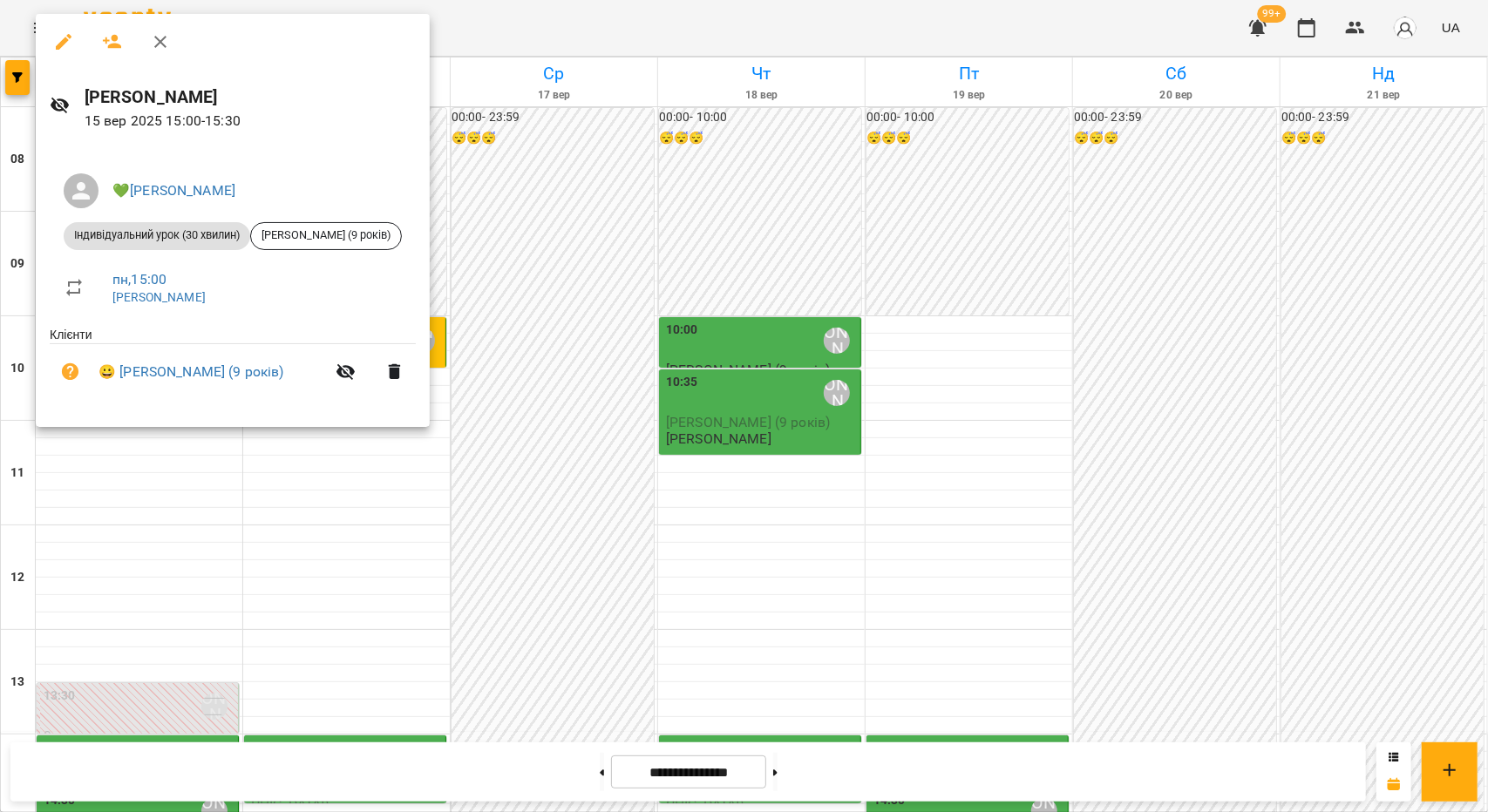
click at [157, 439] on div at bounding box center [744, 406] width 1488 height 812
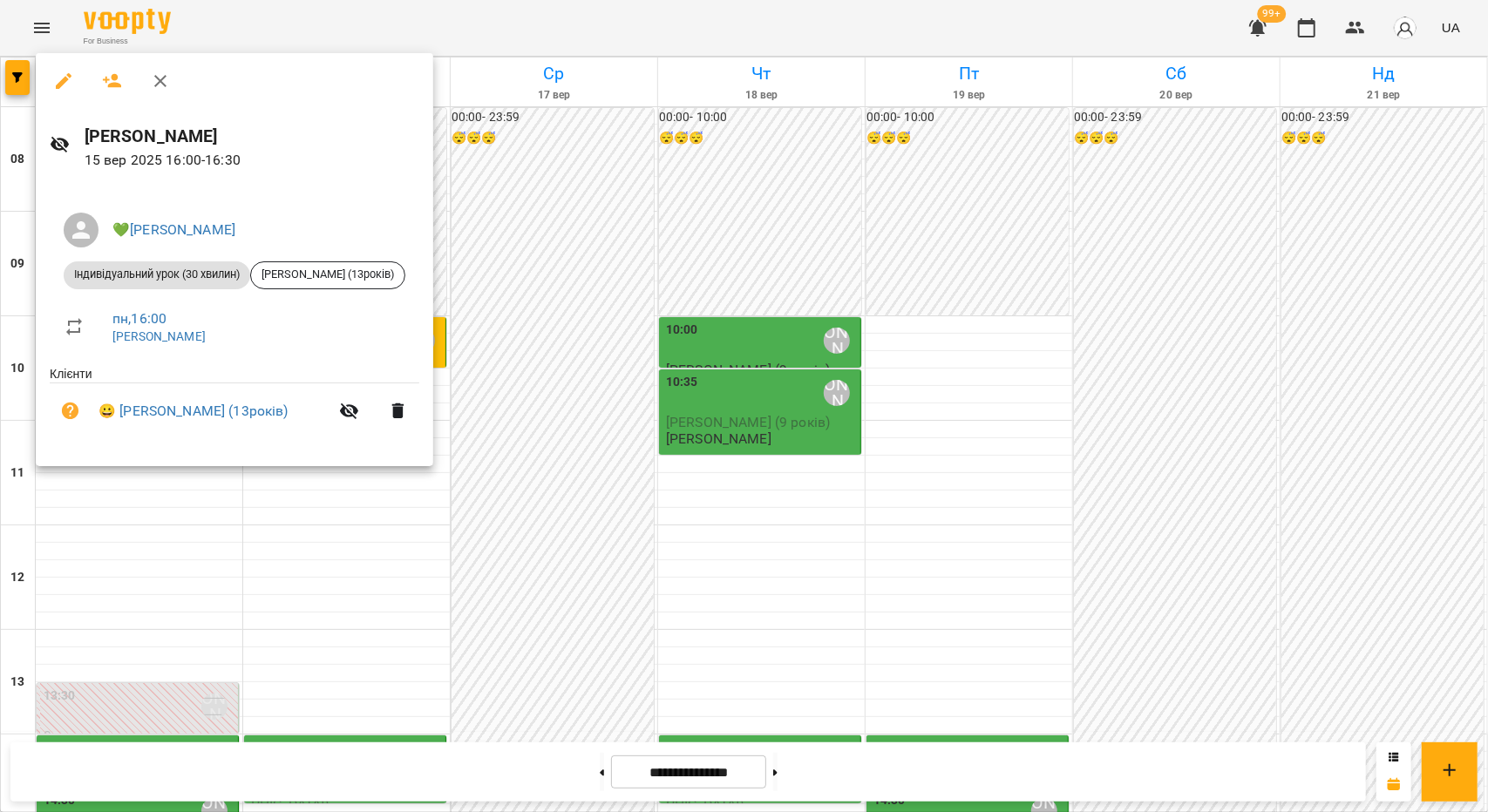
click at [145, 615] on div at bounding box center [744, 406] width 1488 height 812
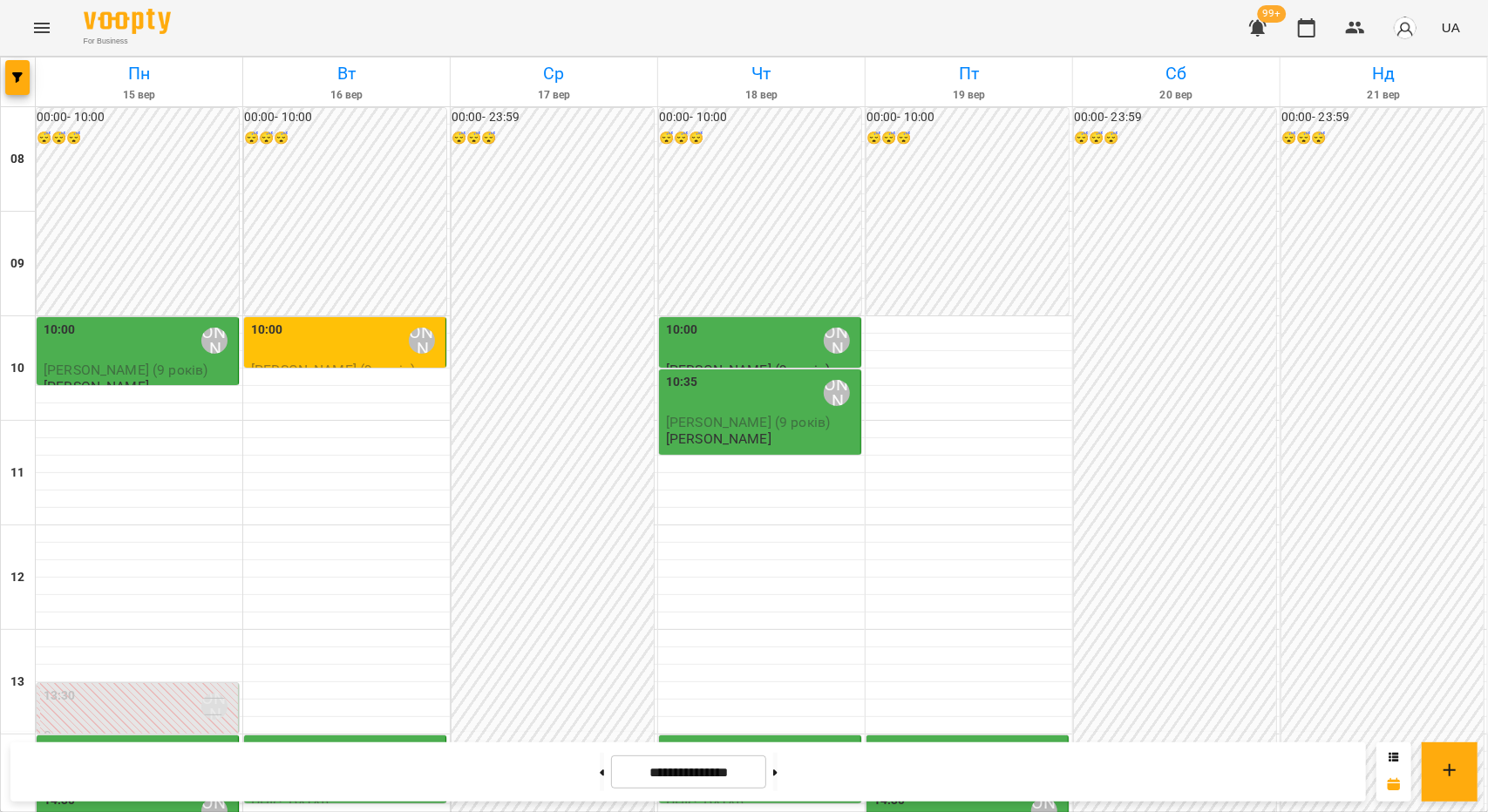
scroll to position [697, 0]
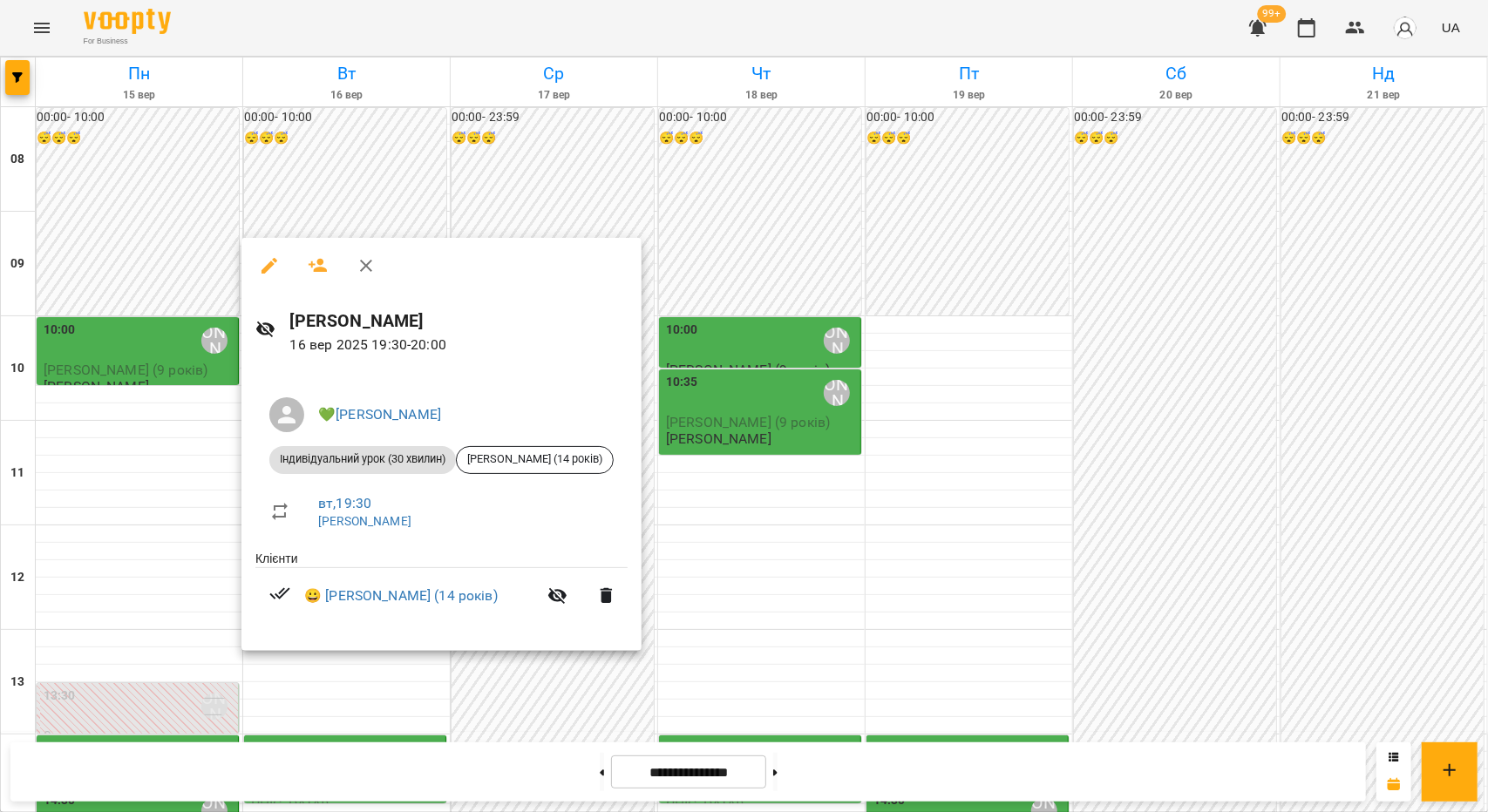
click at [296, 678] on div at bounding box center [744, 406] width 1488 height 812
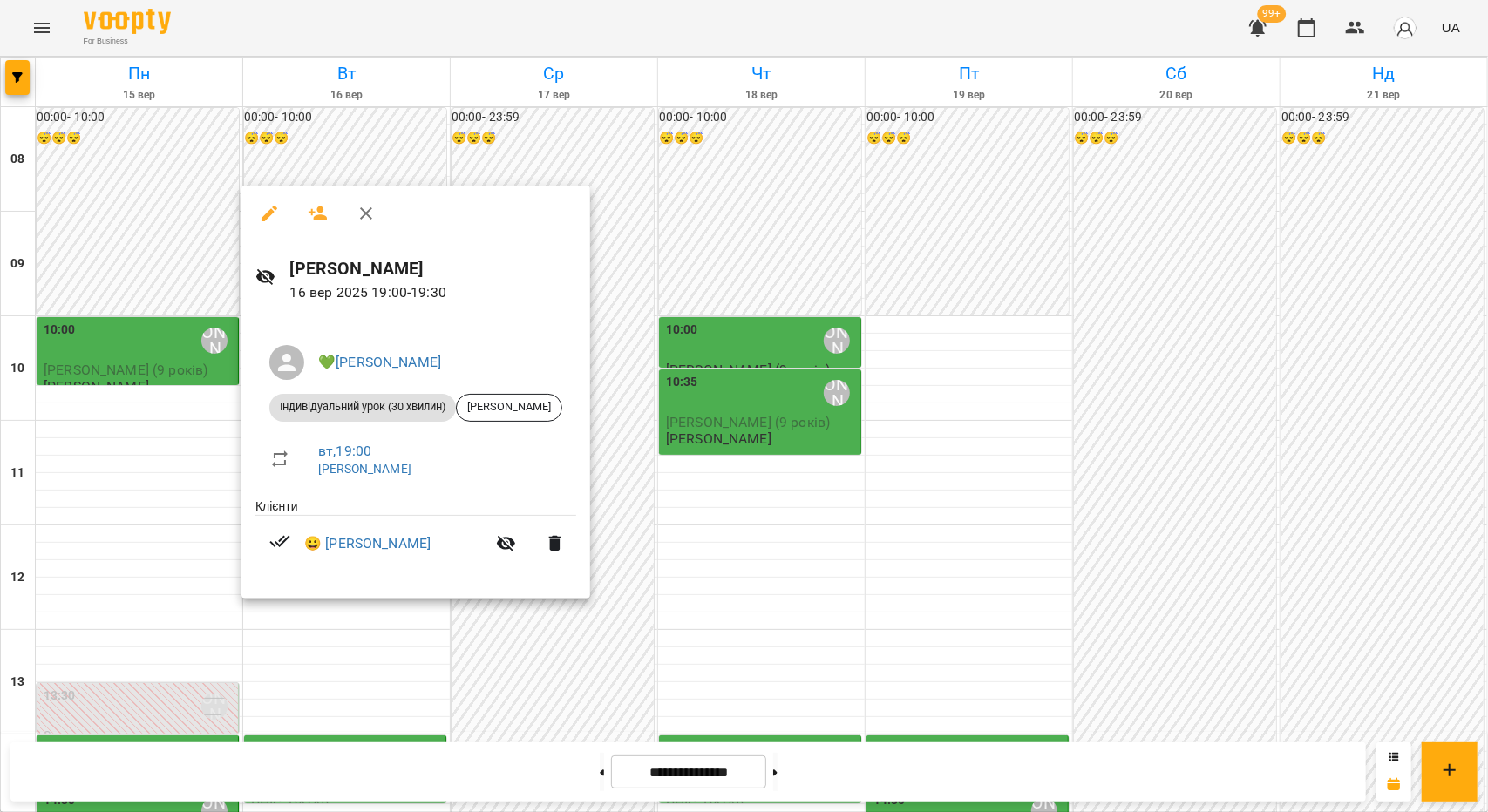
click at [267, 673] on div at bounding box center [744, 406] width 1488 height 812
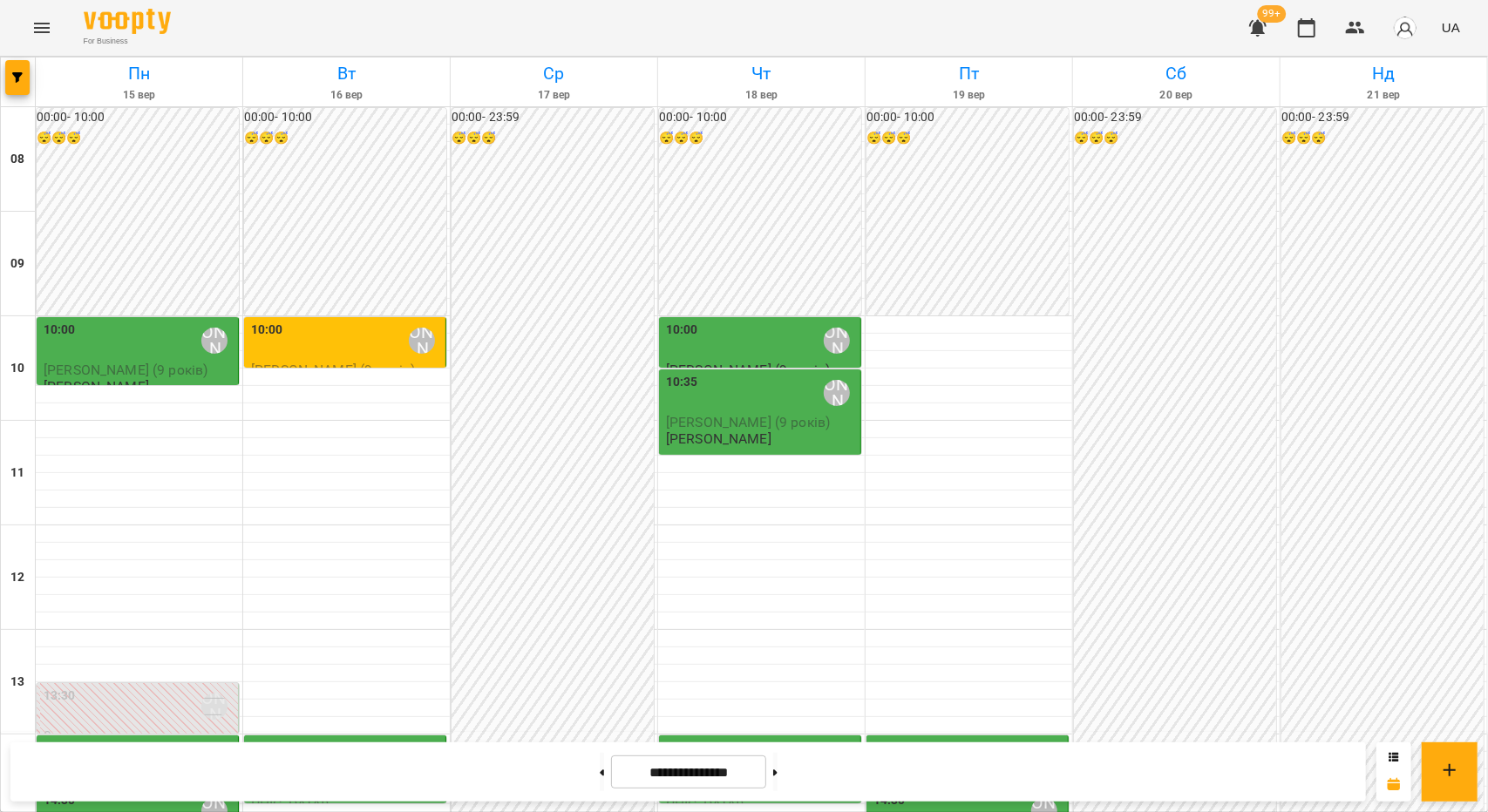
scroll to position [523, 0]
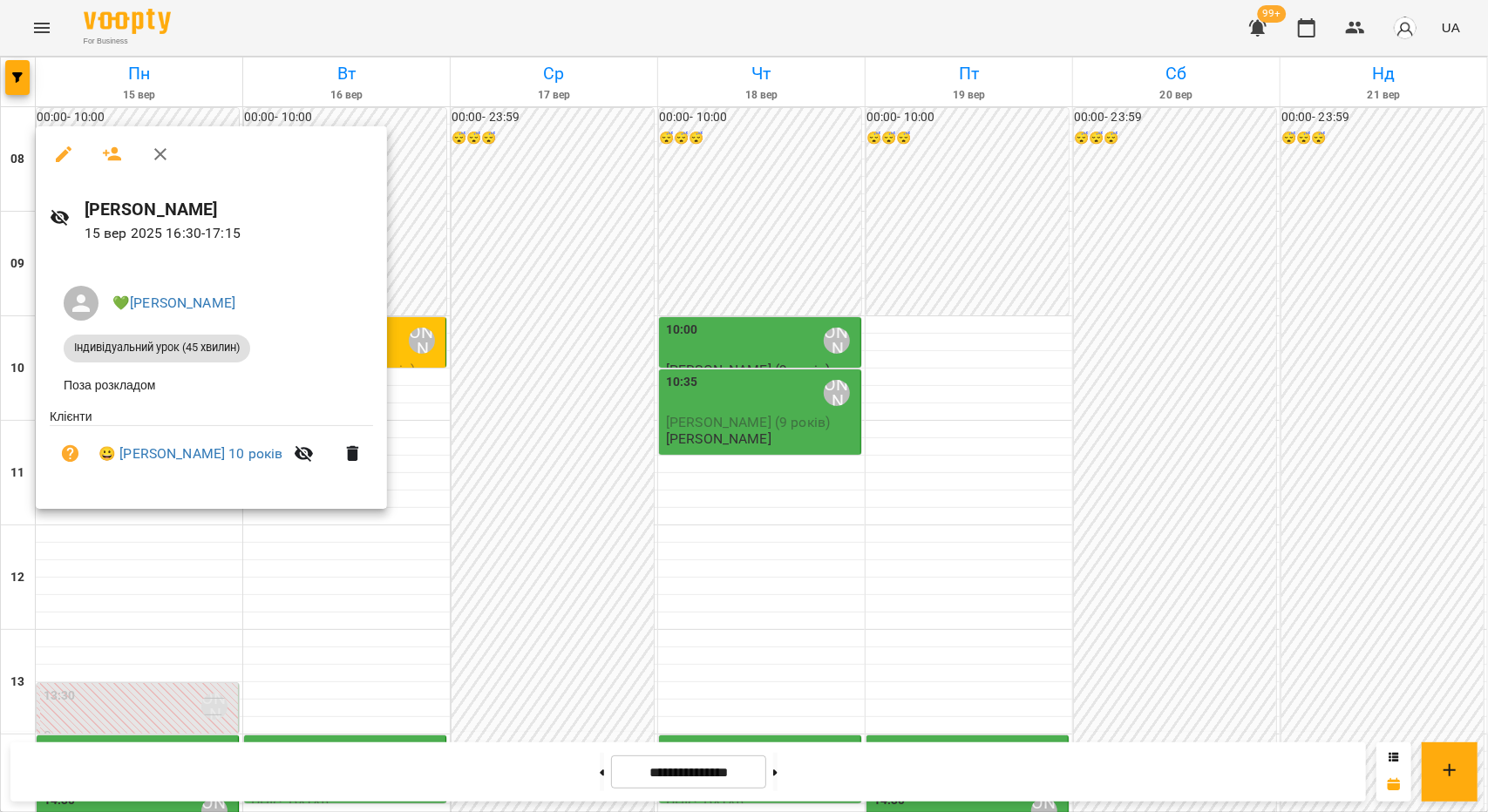
click at [119, 526] on div at bounding box center [744, 406] width 1488 height 812
